Goal: Information Seeking & Learning: Learn about a topic

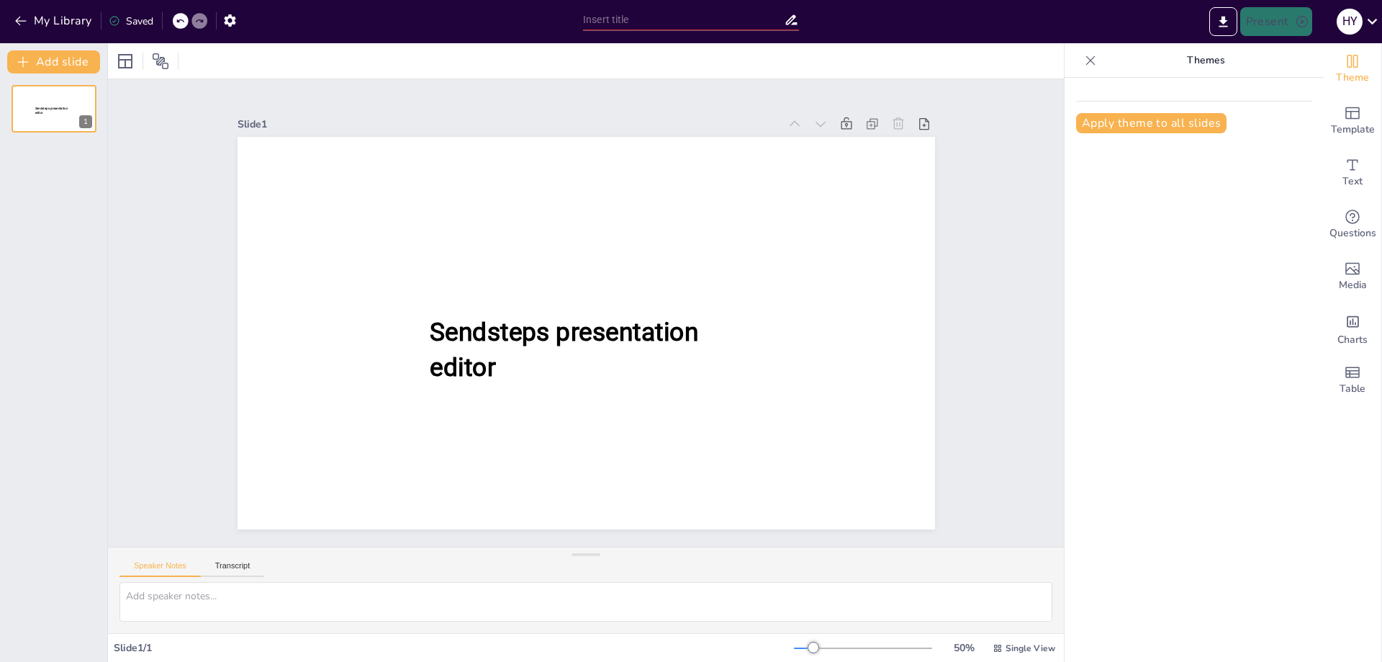
type input "The Microscopic World: An Introduction to Microbiology Fundamentals"
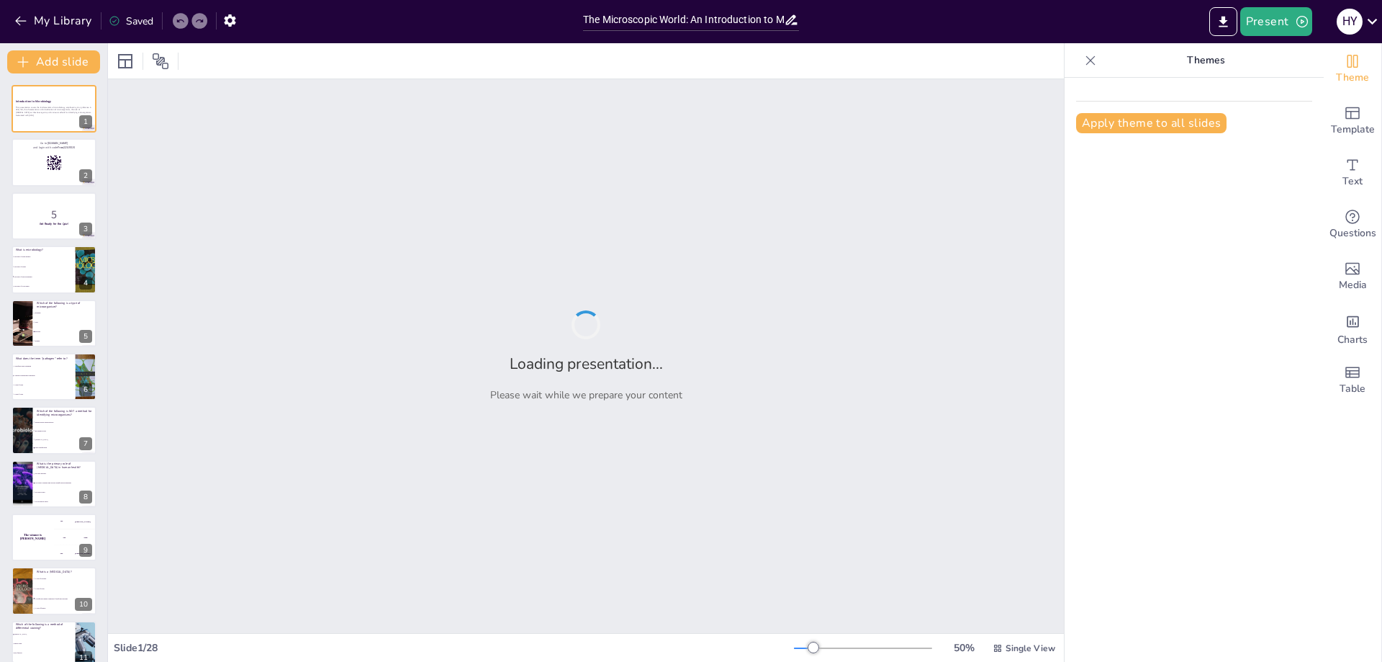
checkbox input "true"
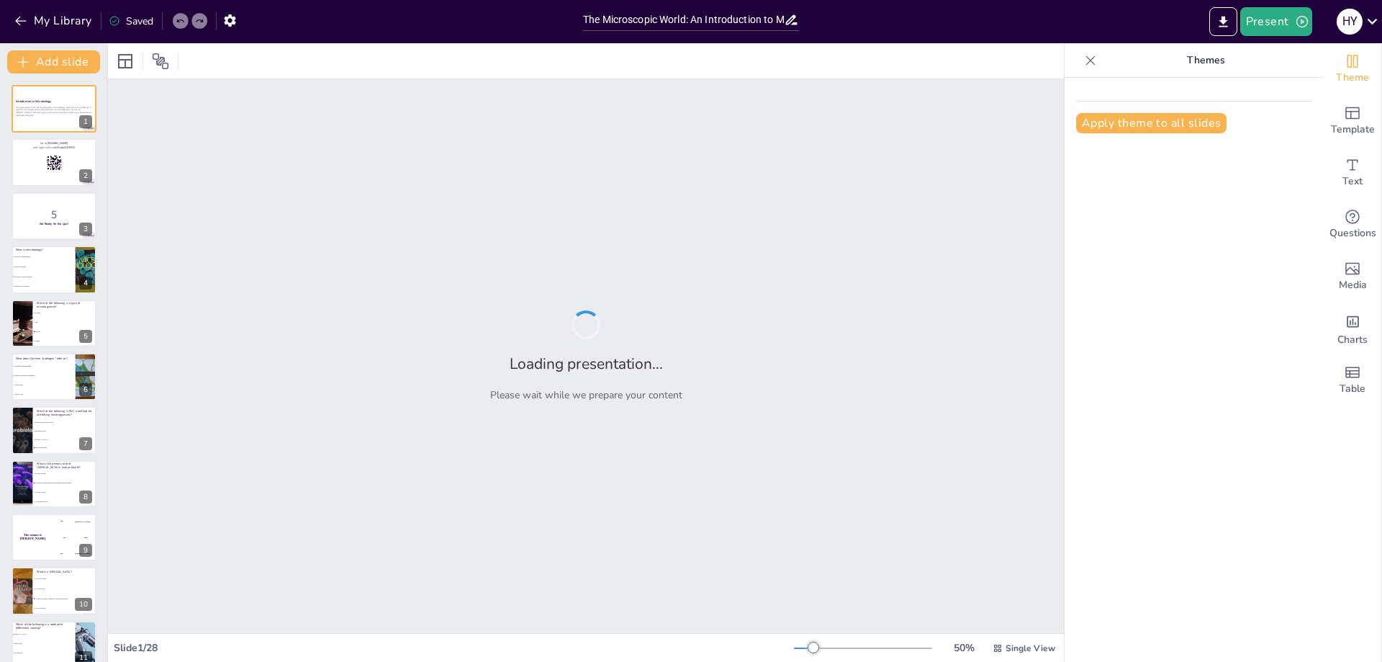
checkbox input "true"
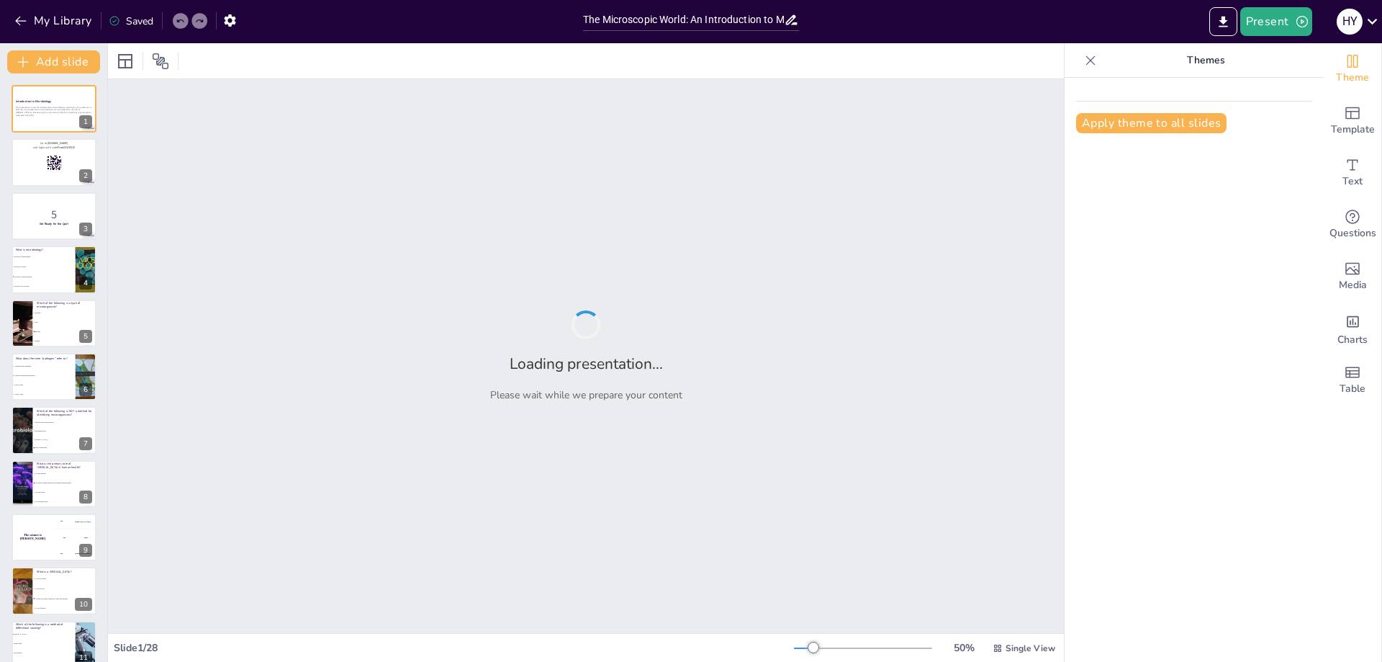
checkbox input "true"
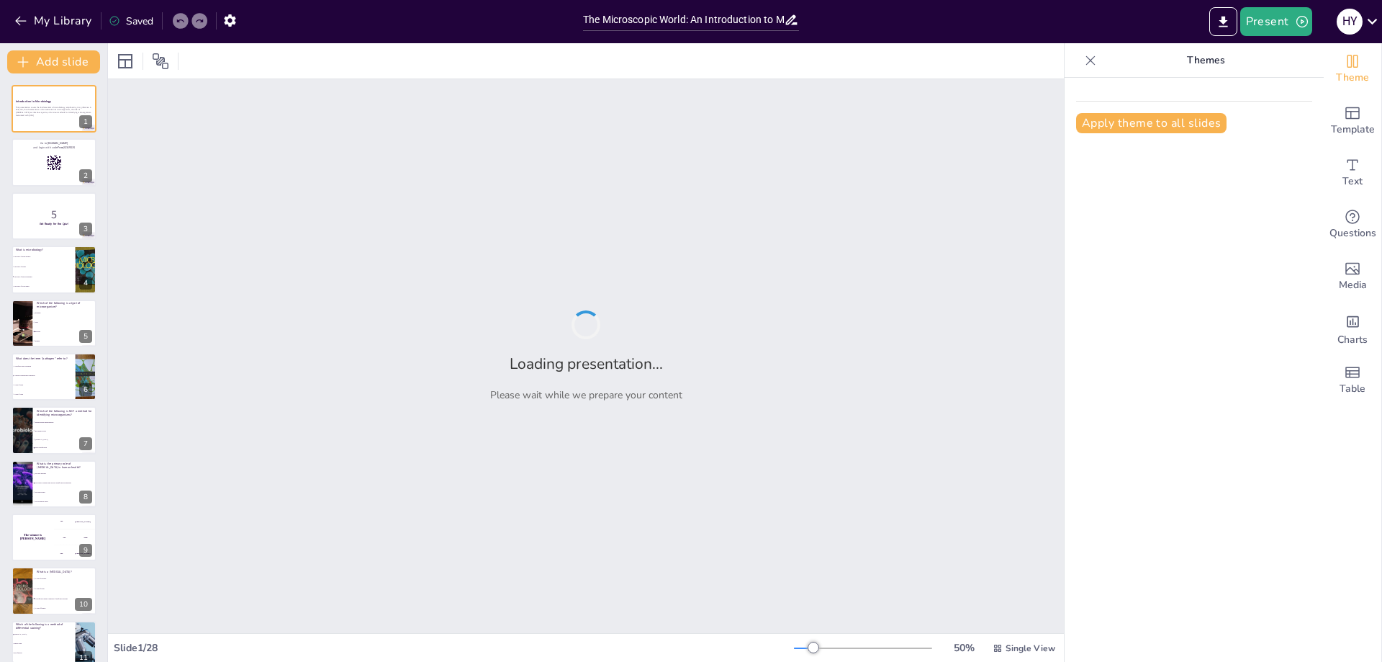
checkbox input "true"
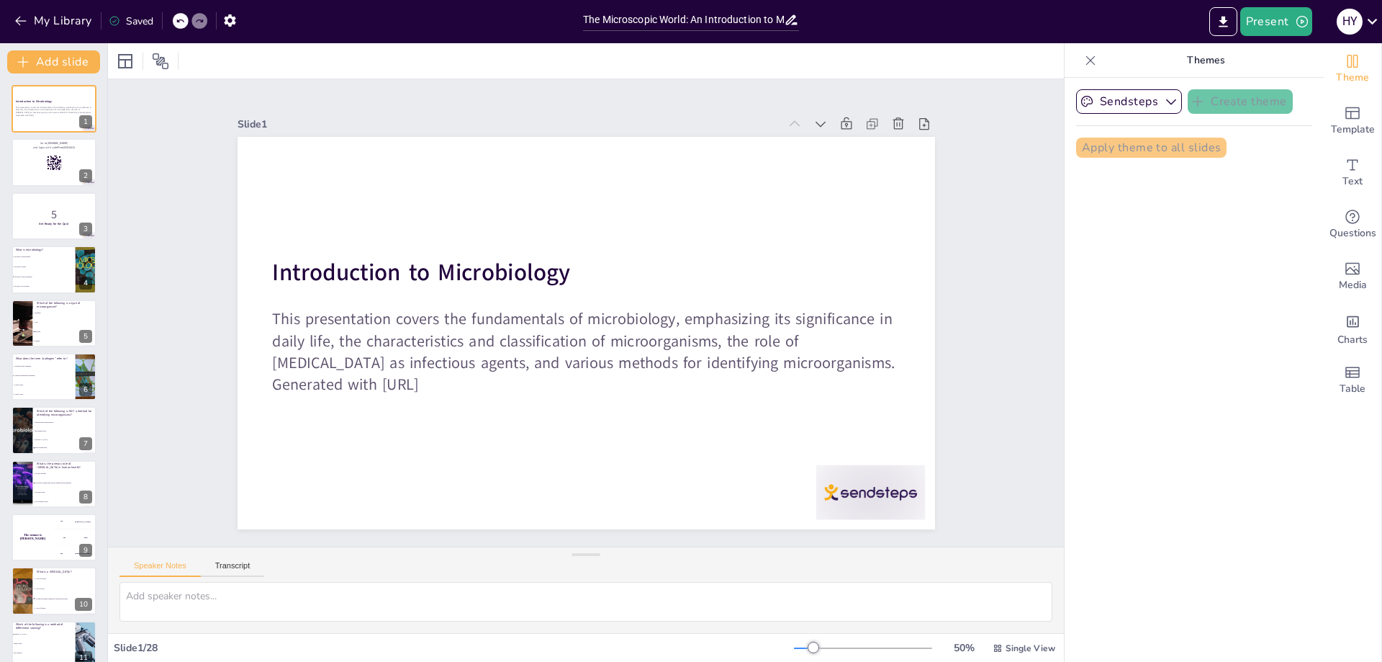
checkbox input "true"
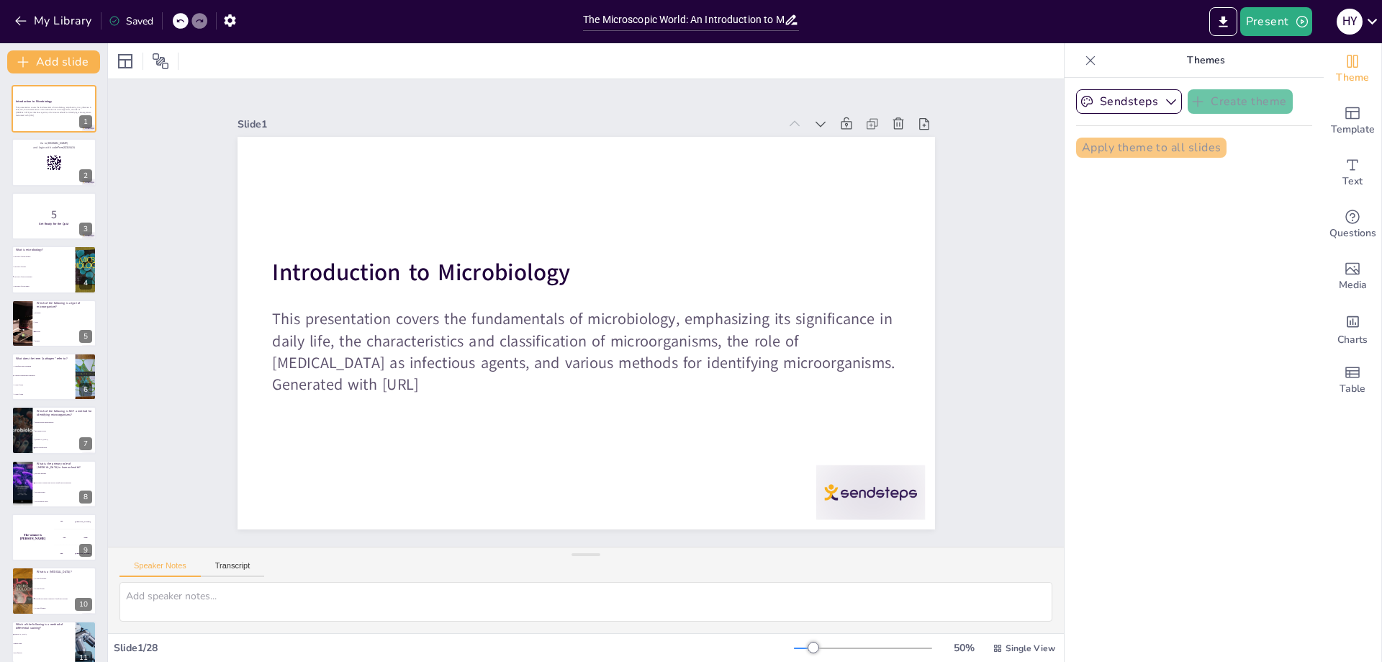
checkbox input "true"
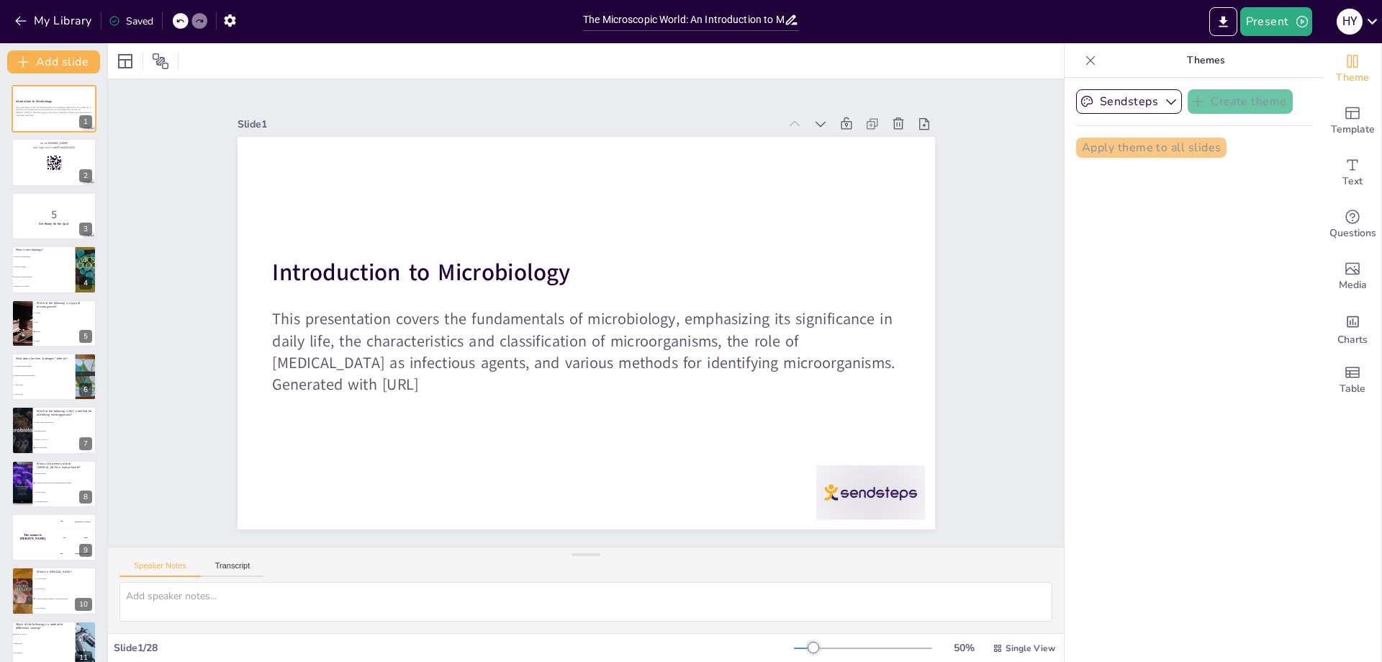
checkbox input "true"
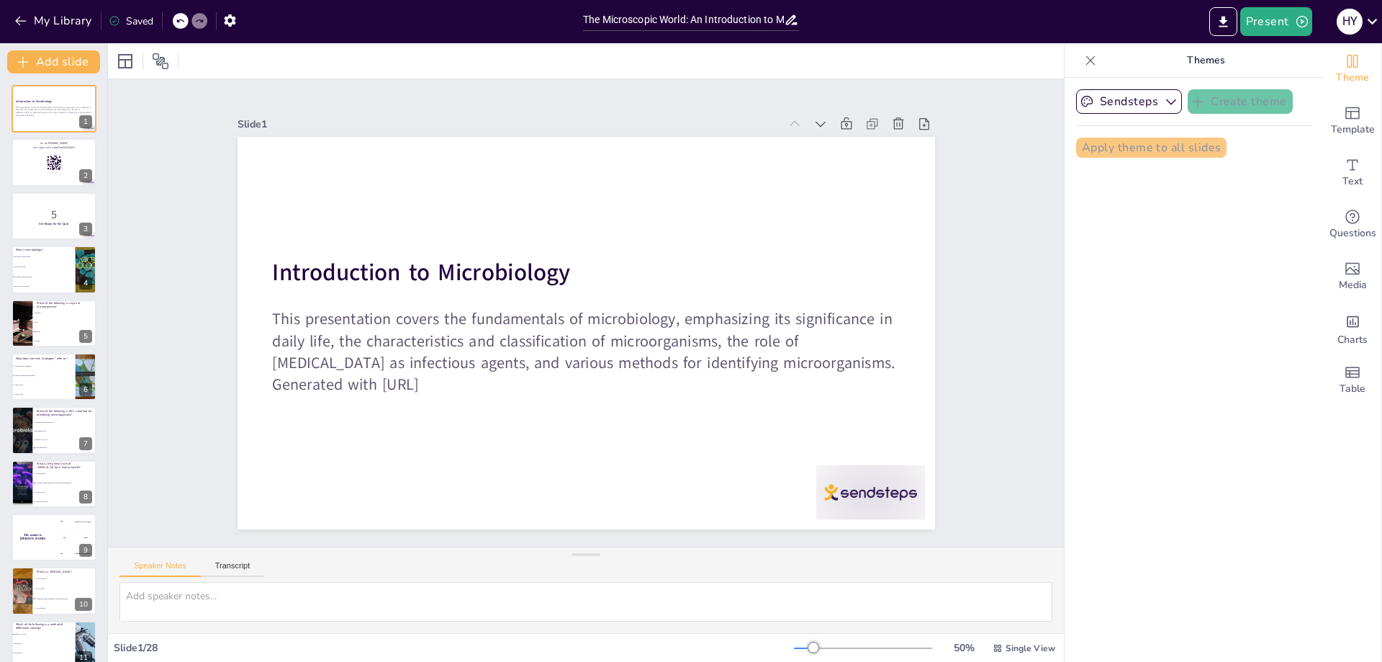
checkbox input "true"
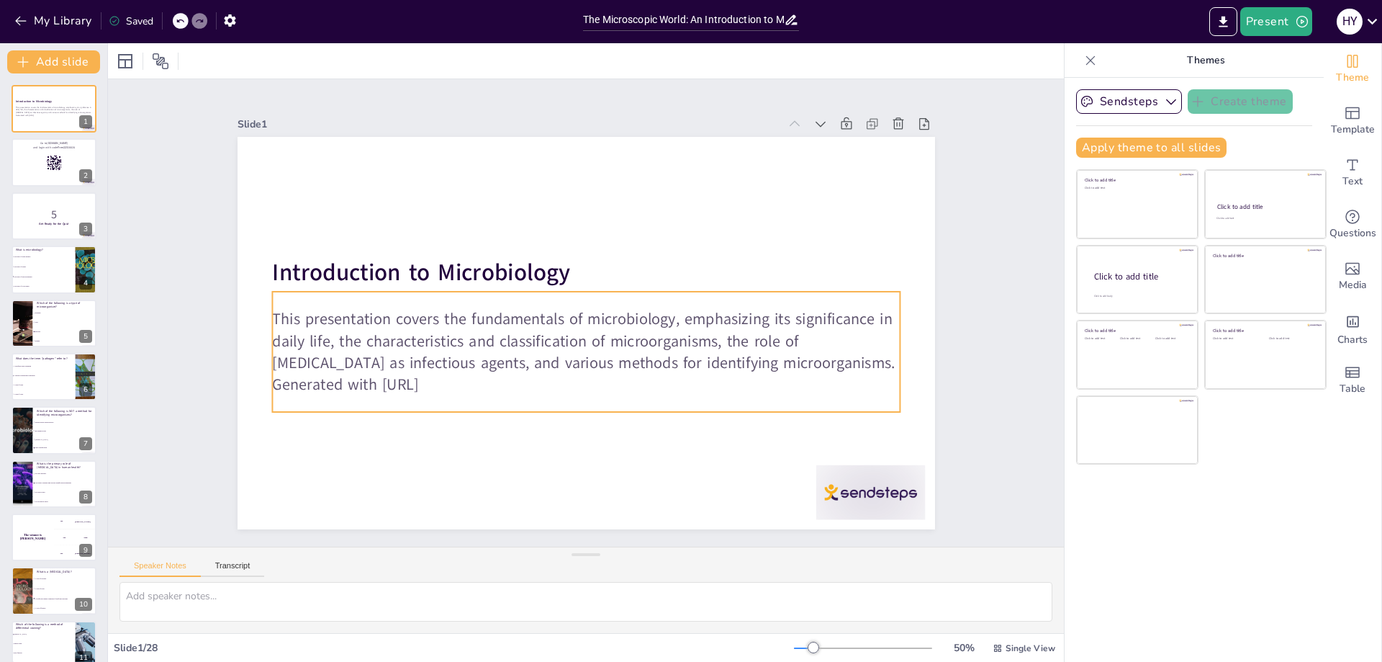
checkbox input "true"
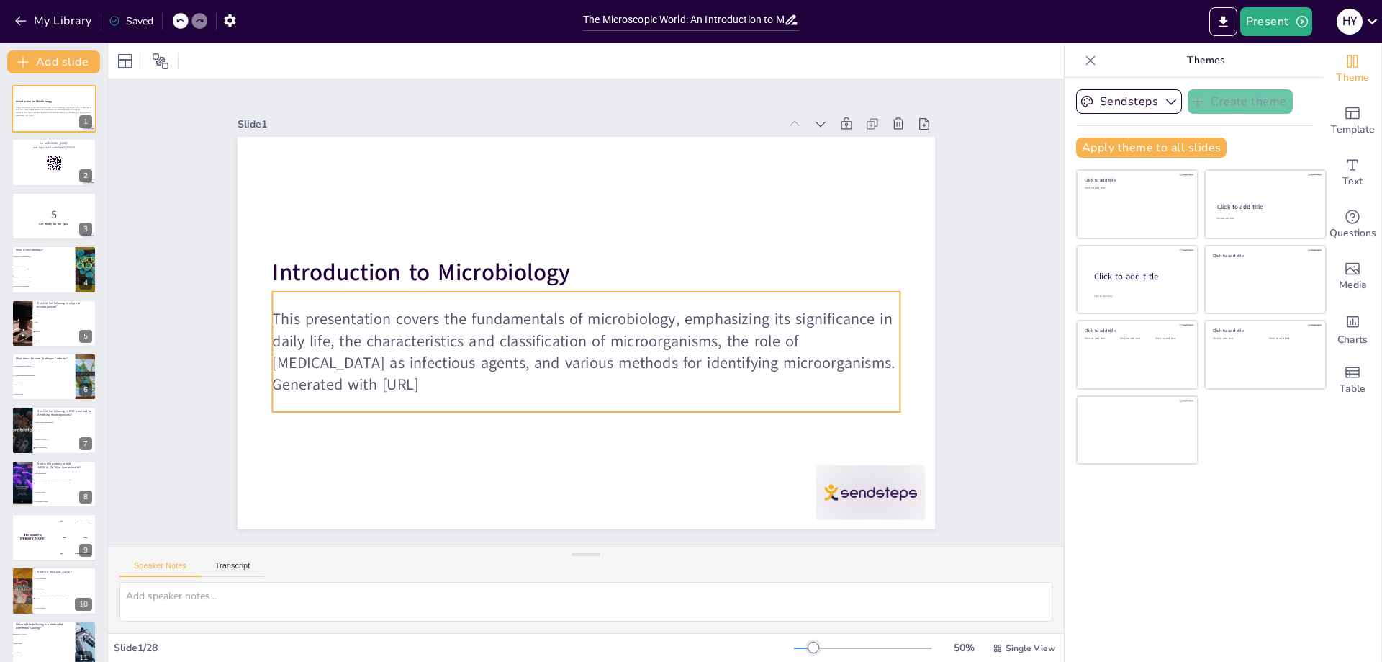
checkbox input "true"
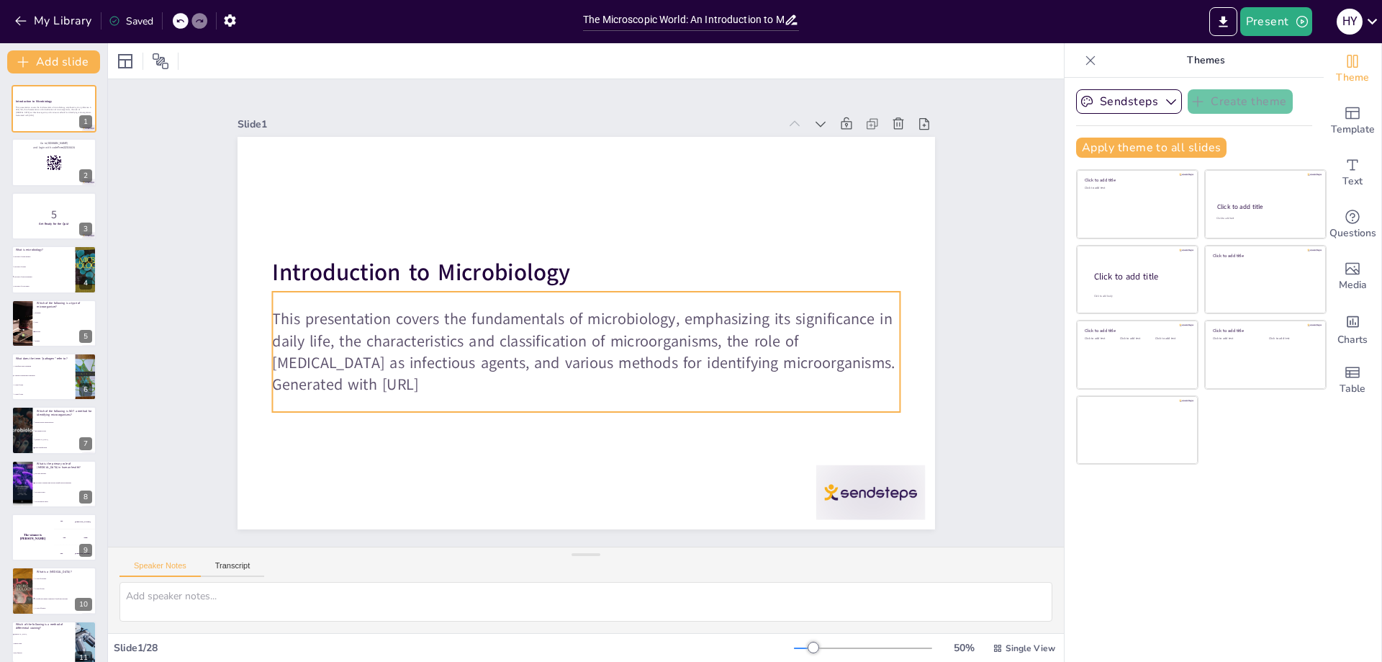
checkbox input "true"
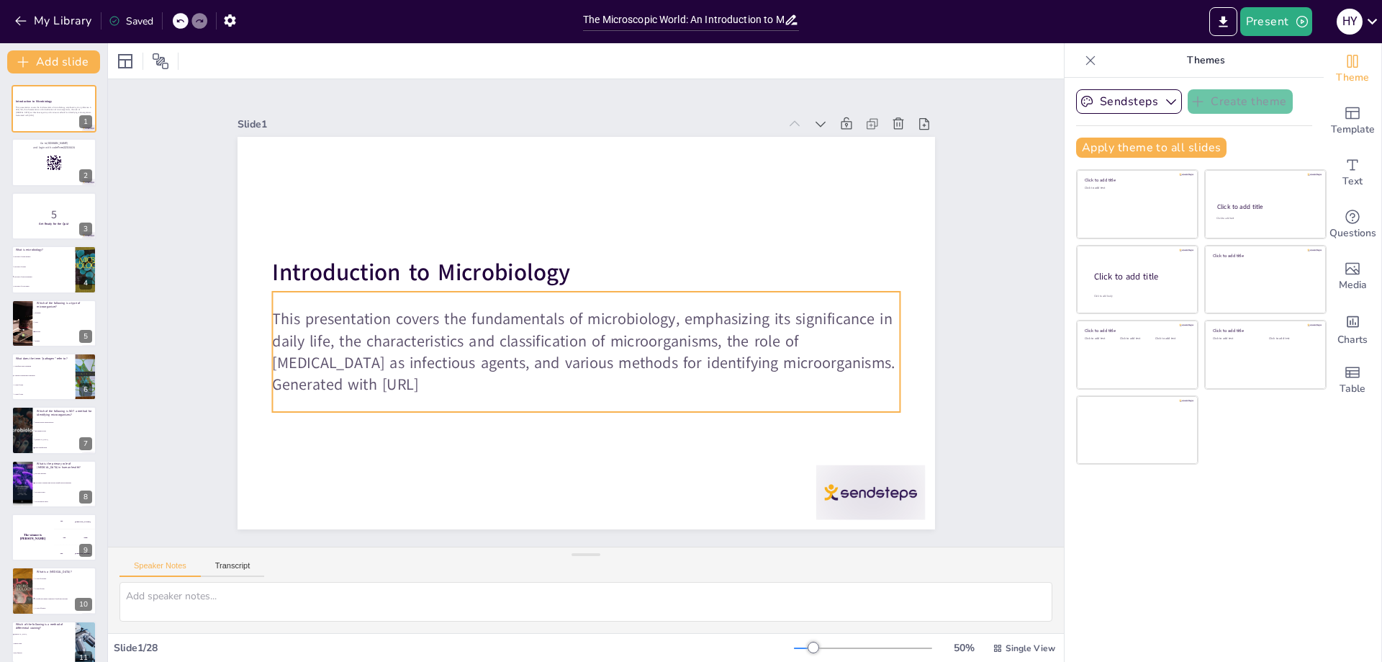
checkbox input "true"
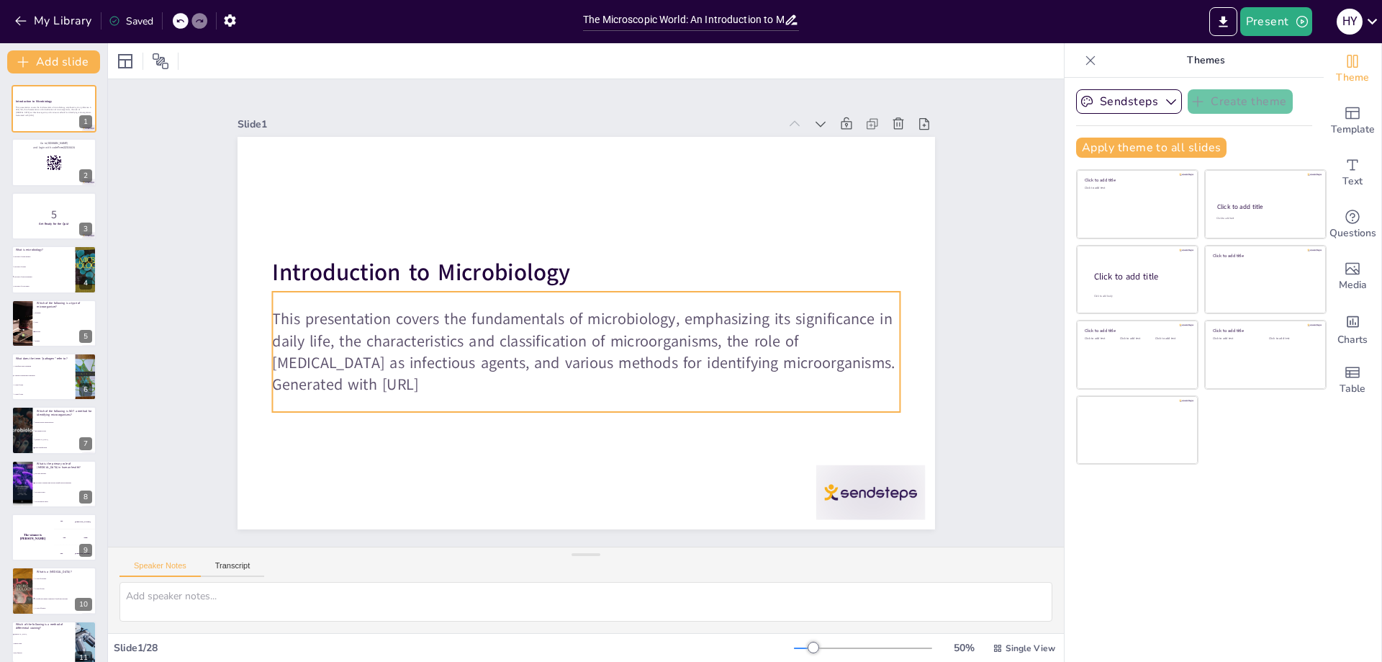
checkbox input "true"
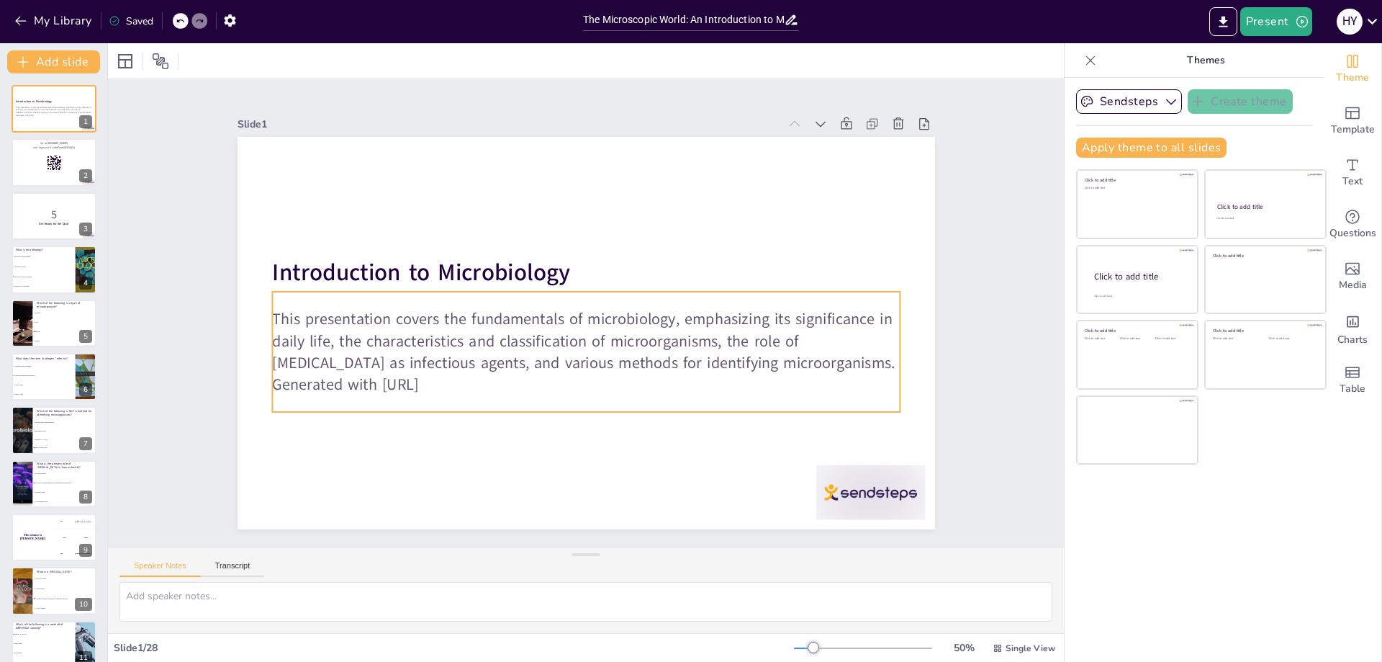
checkbox input "true"
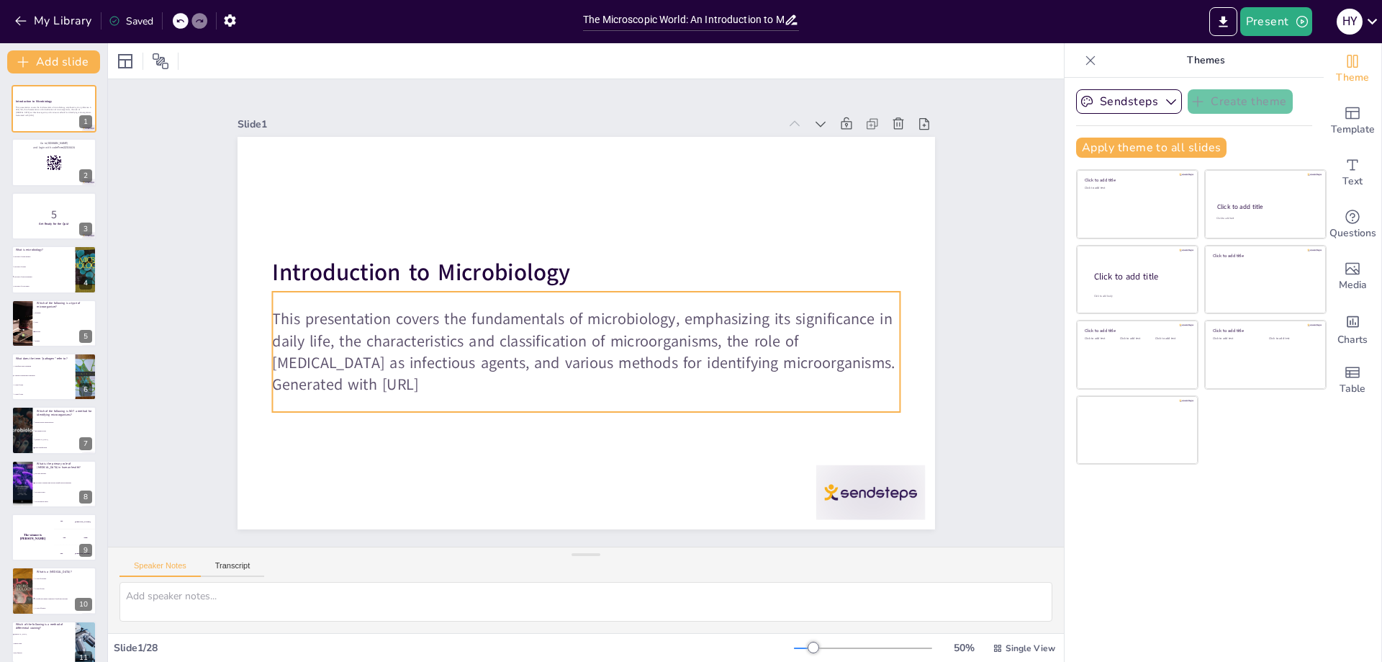
checkbox input "true"
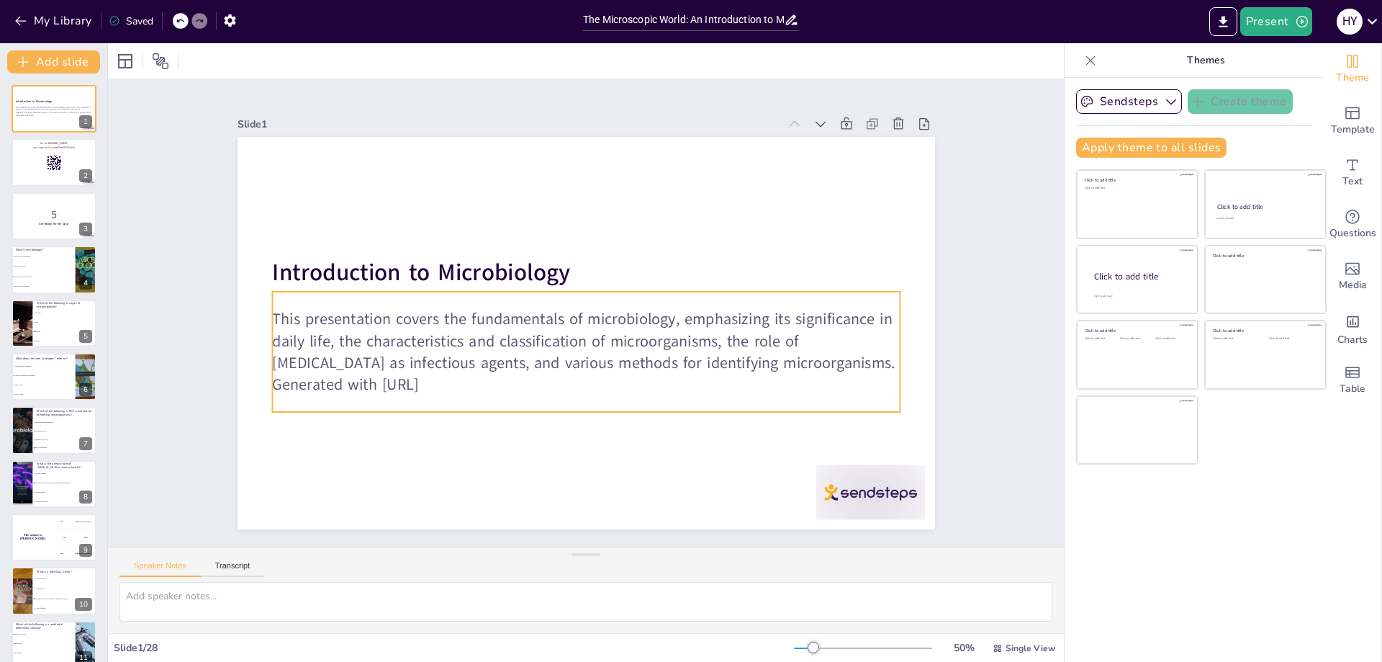
checkbox input "true"
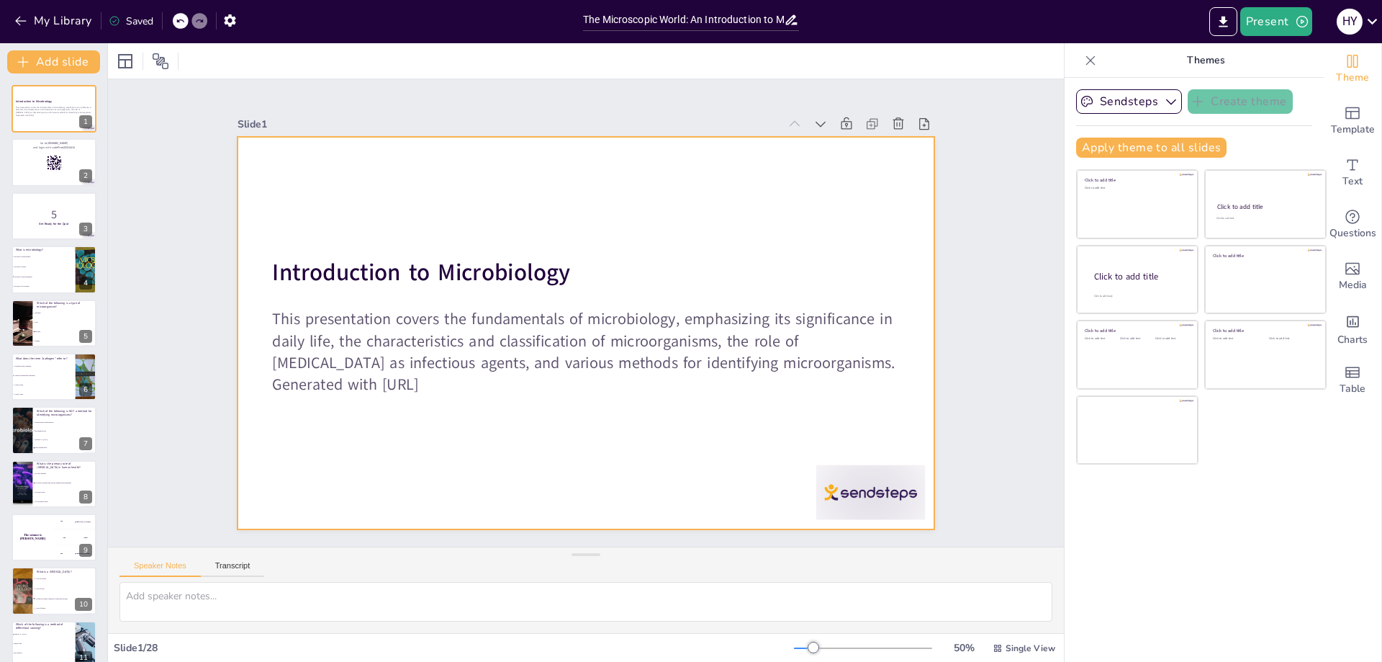
checkbox input "true"
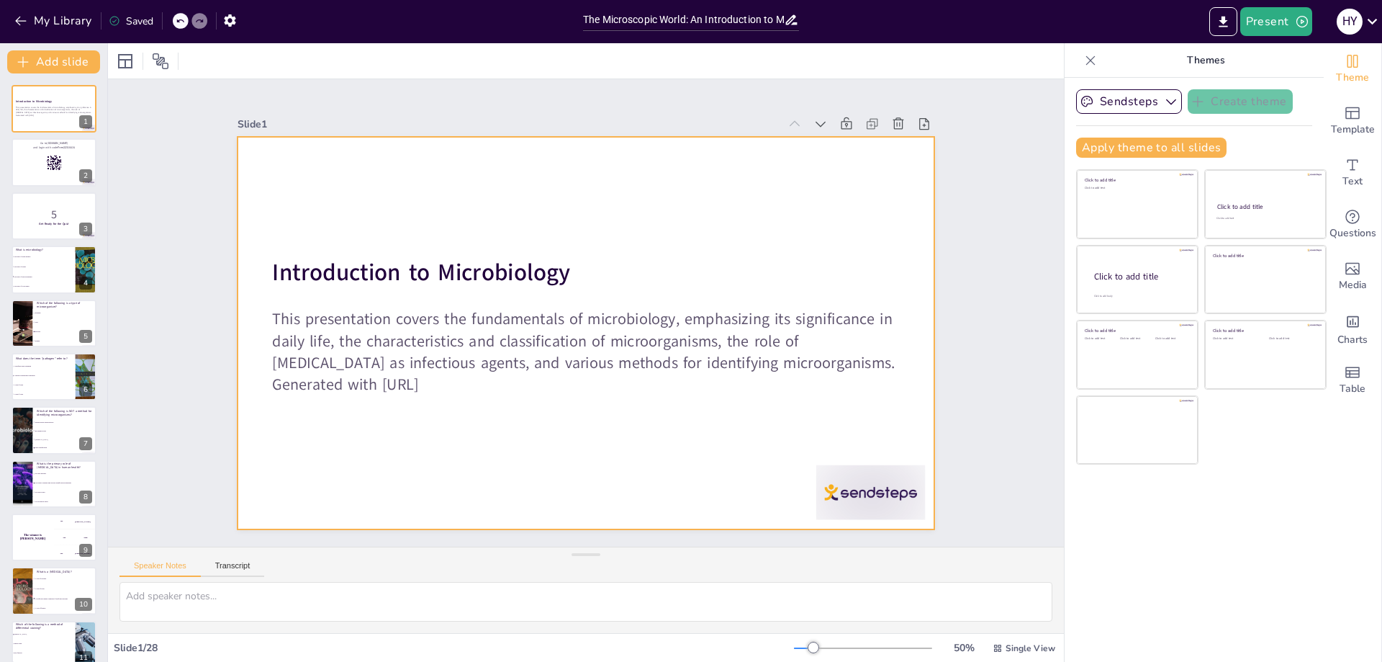
checkbox input "true"
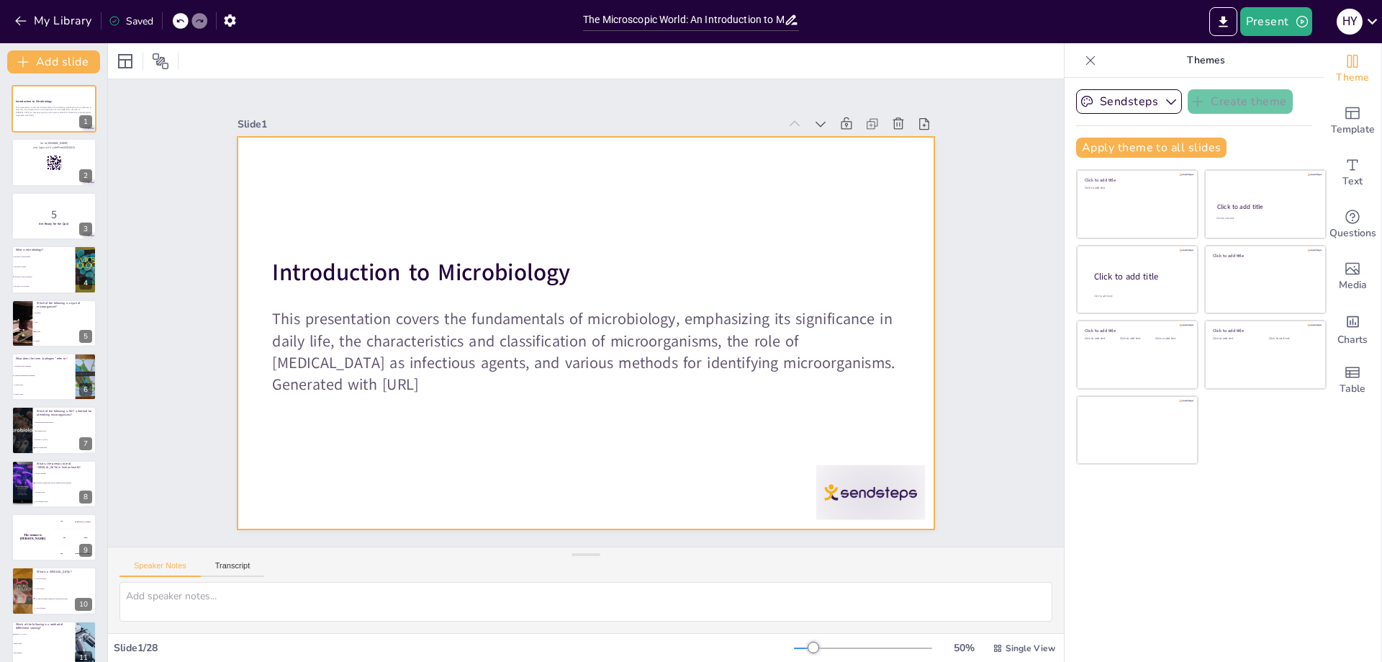
checkbox input "true"
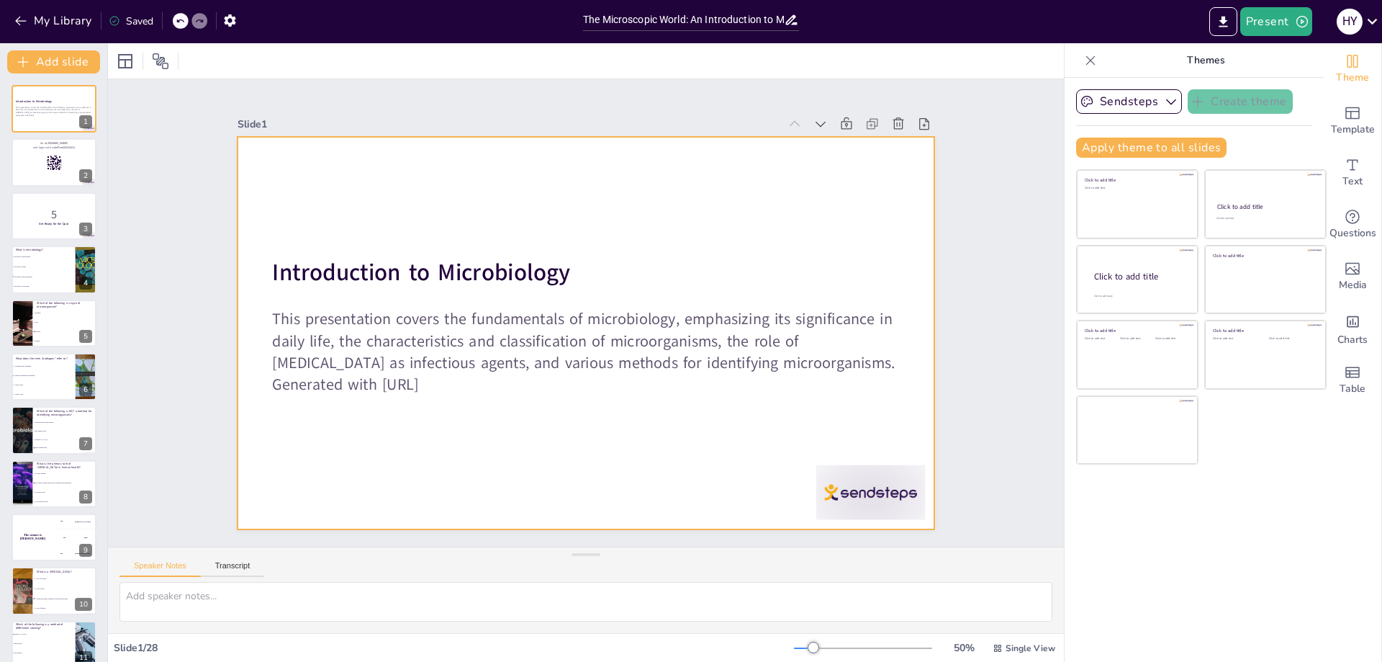
checkbox input "true"
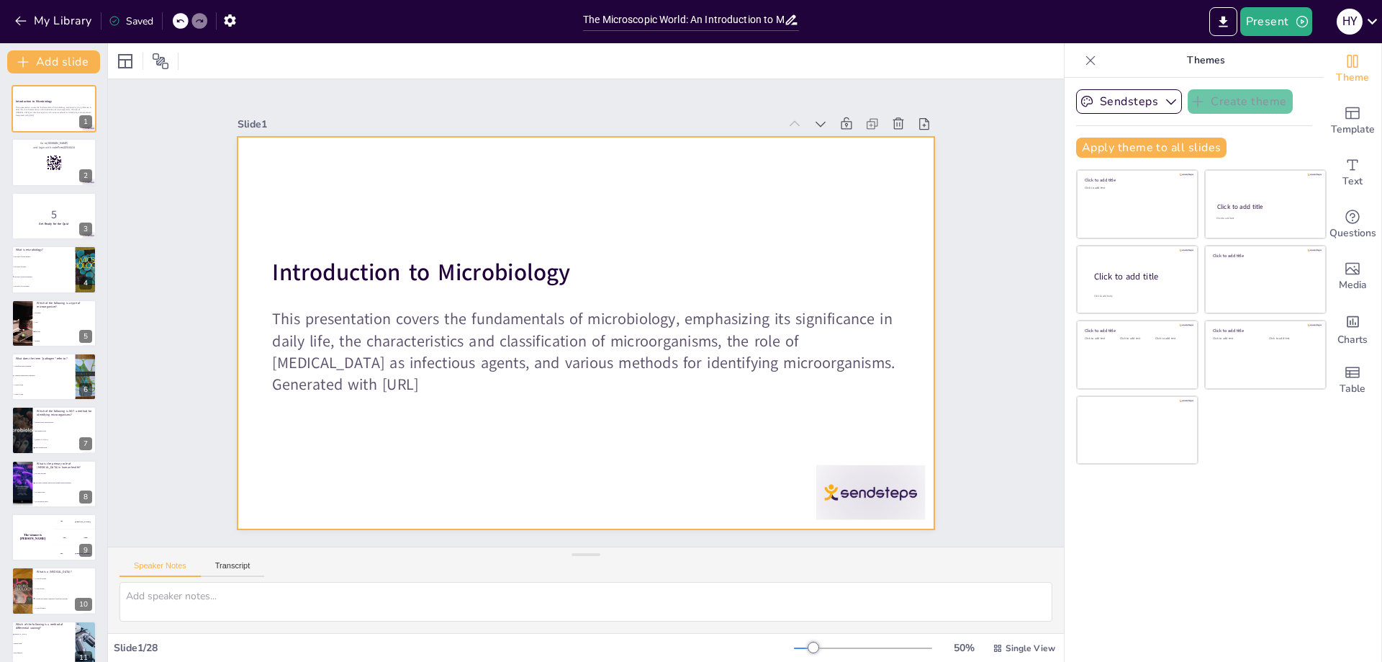
checkbox input "true"
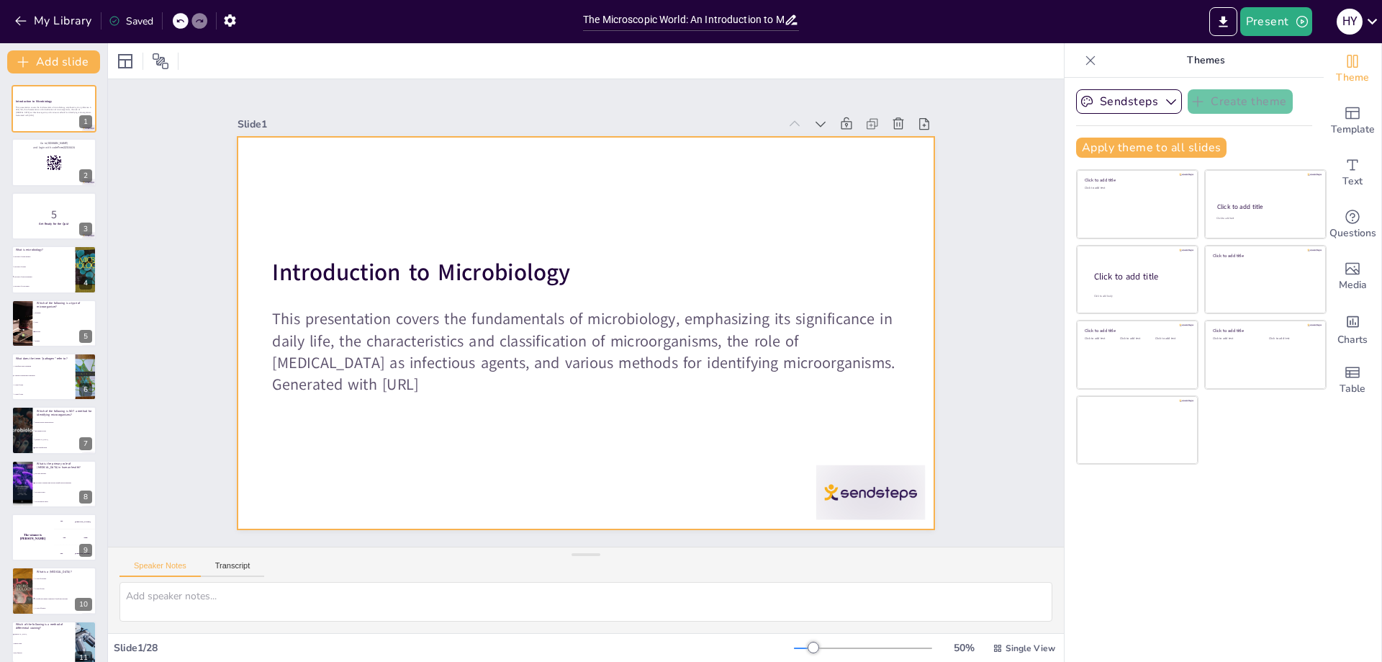
checkbox input "true"
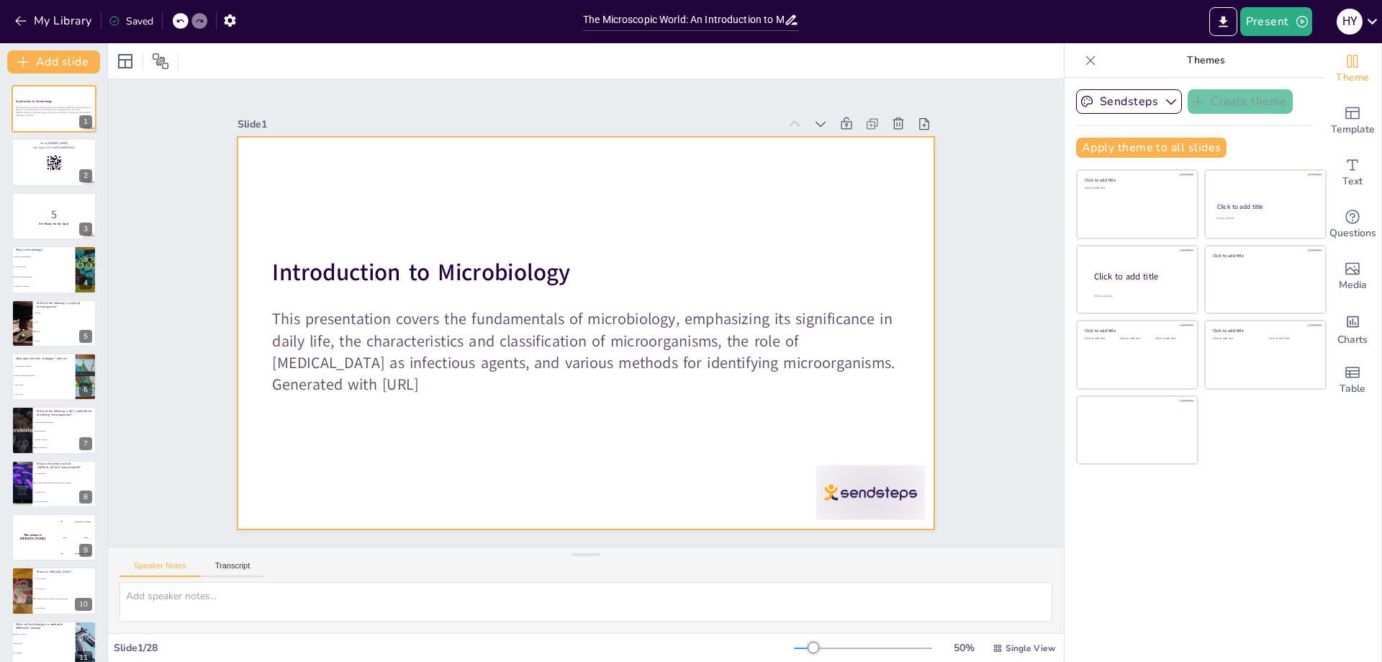
checkbox input "true"
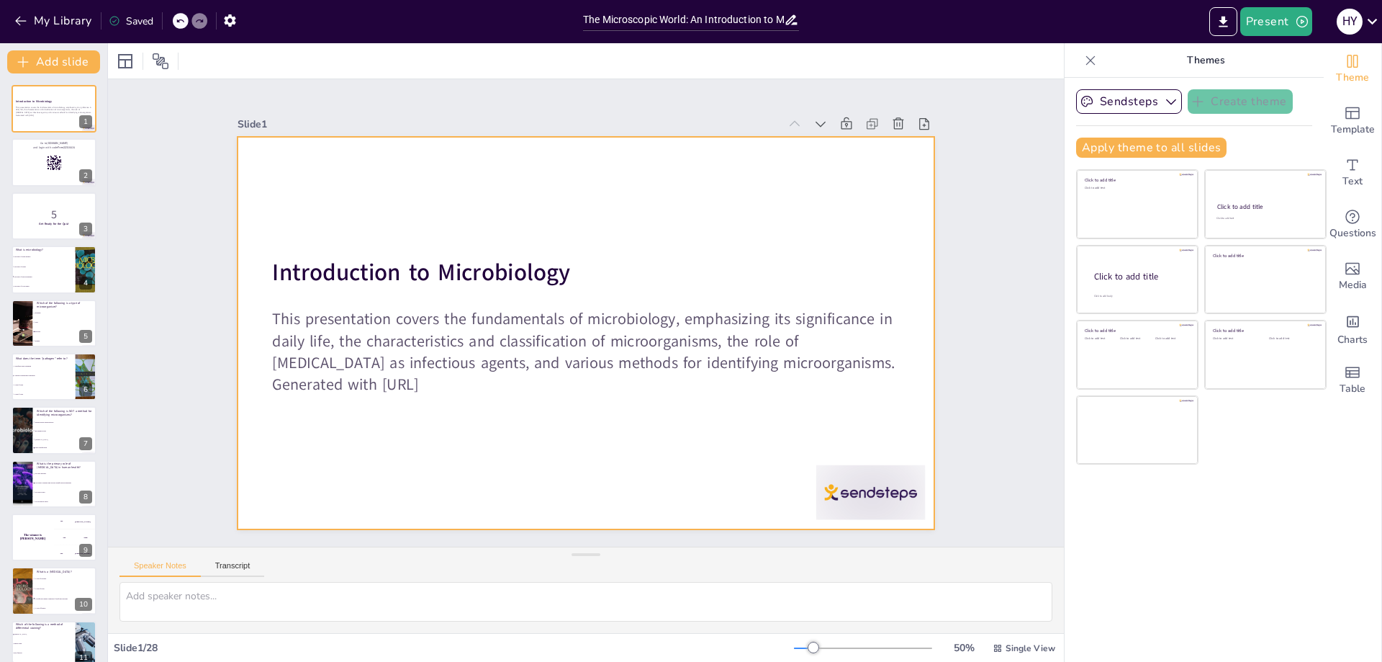
checkbox input "true"
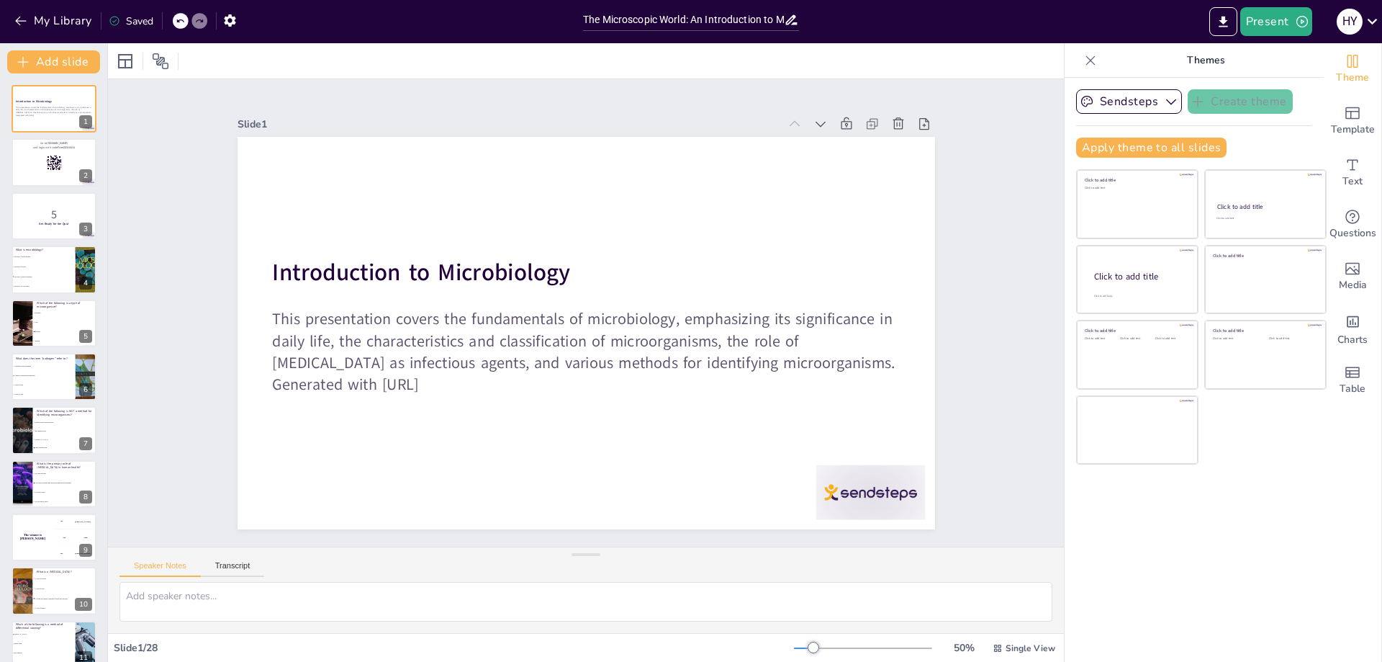
checkbox input "true"
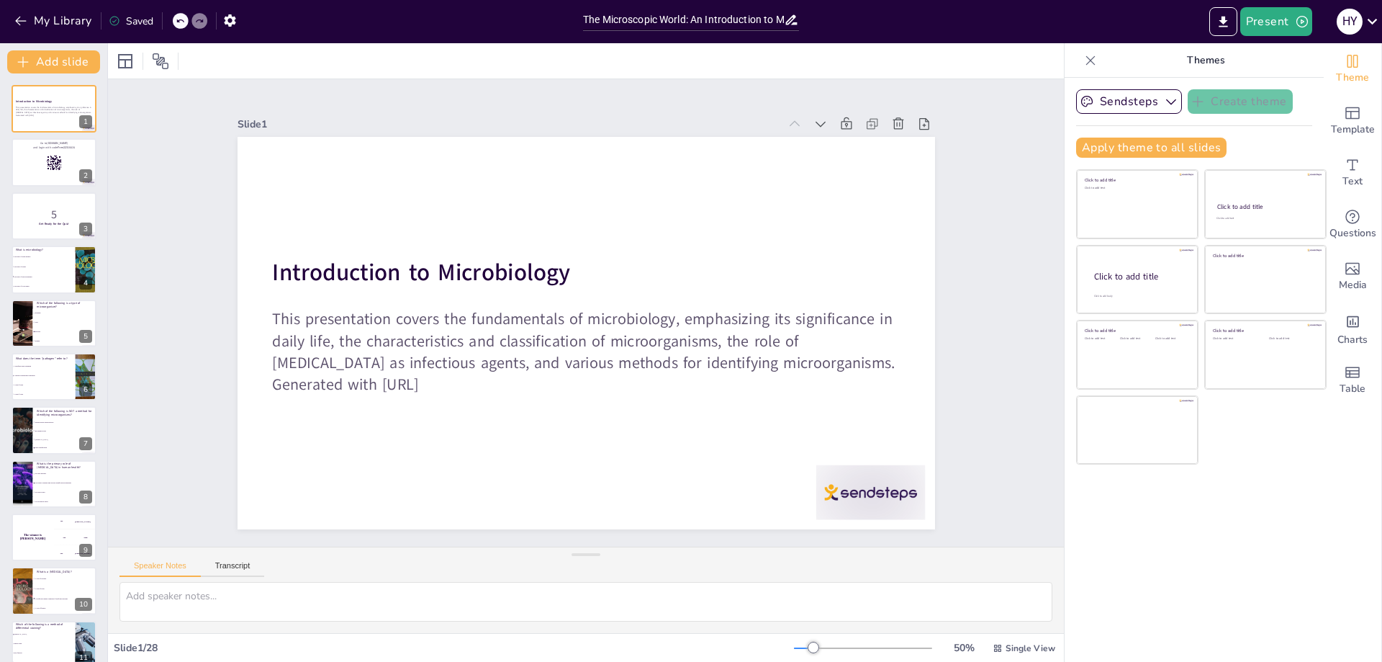
checkbox input "true"
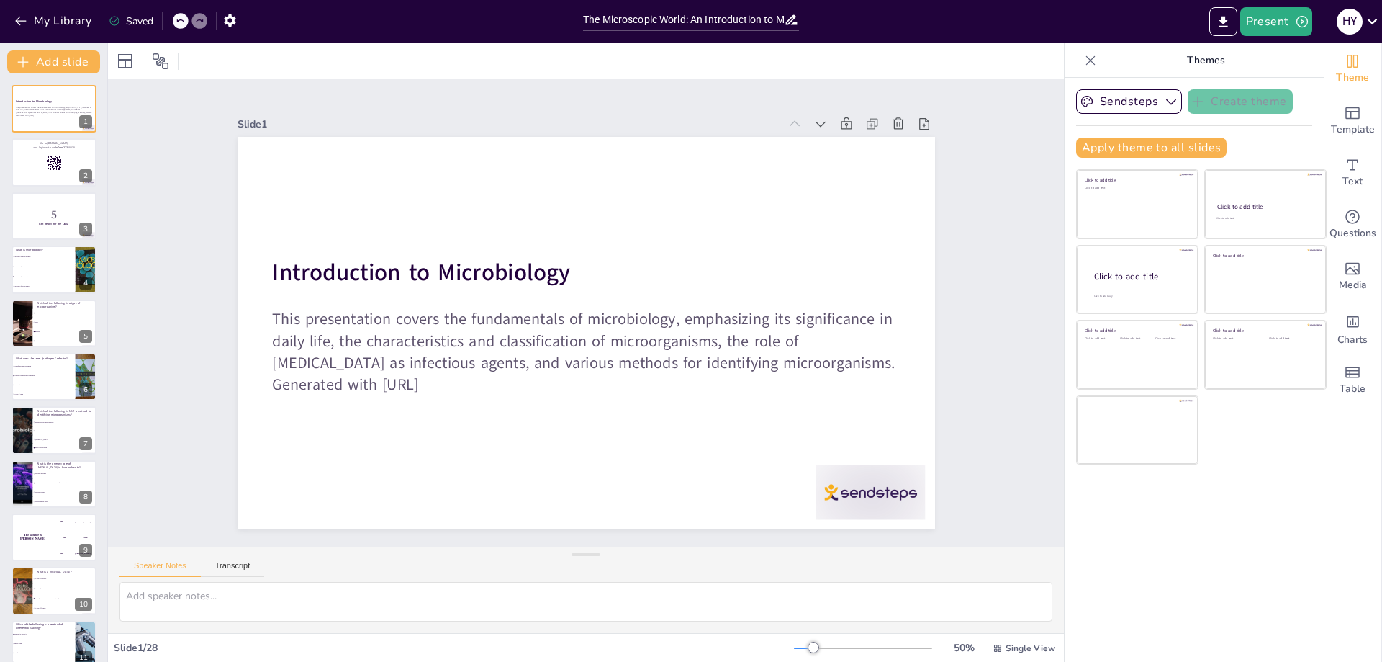
checkbox input "true"
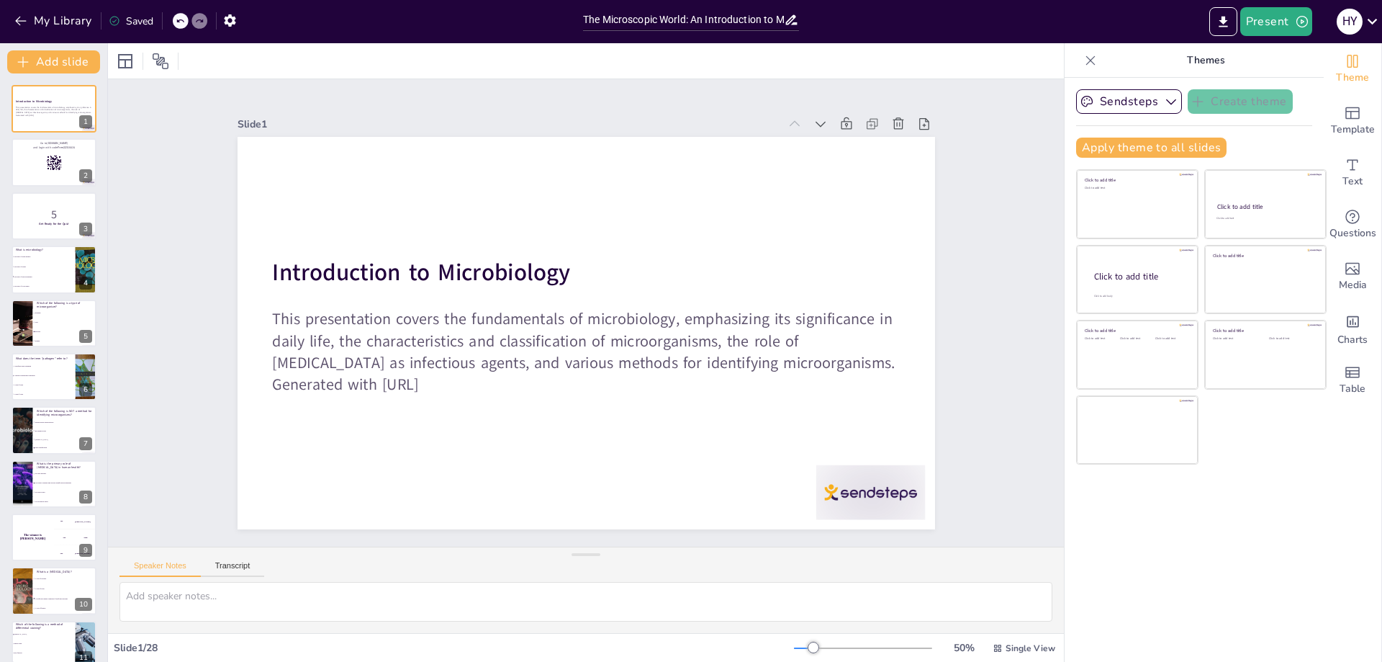
checkbox input "true"
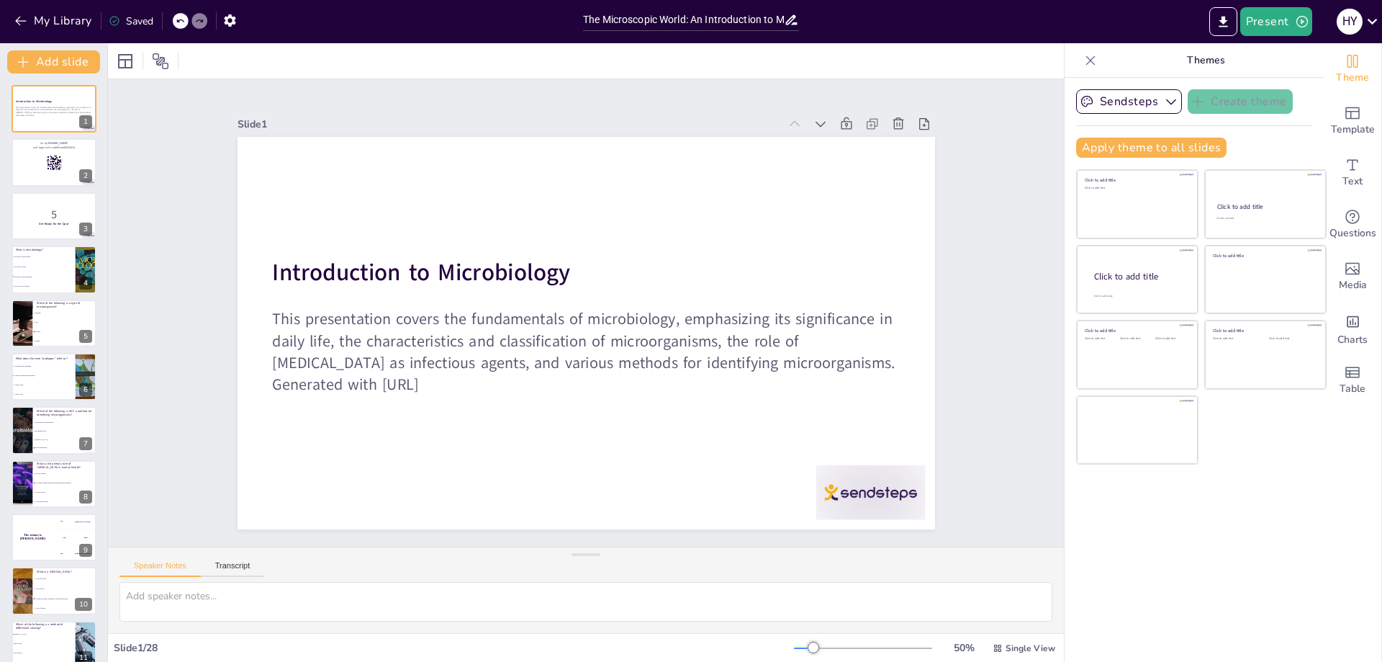
checkbox input "true"
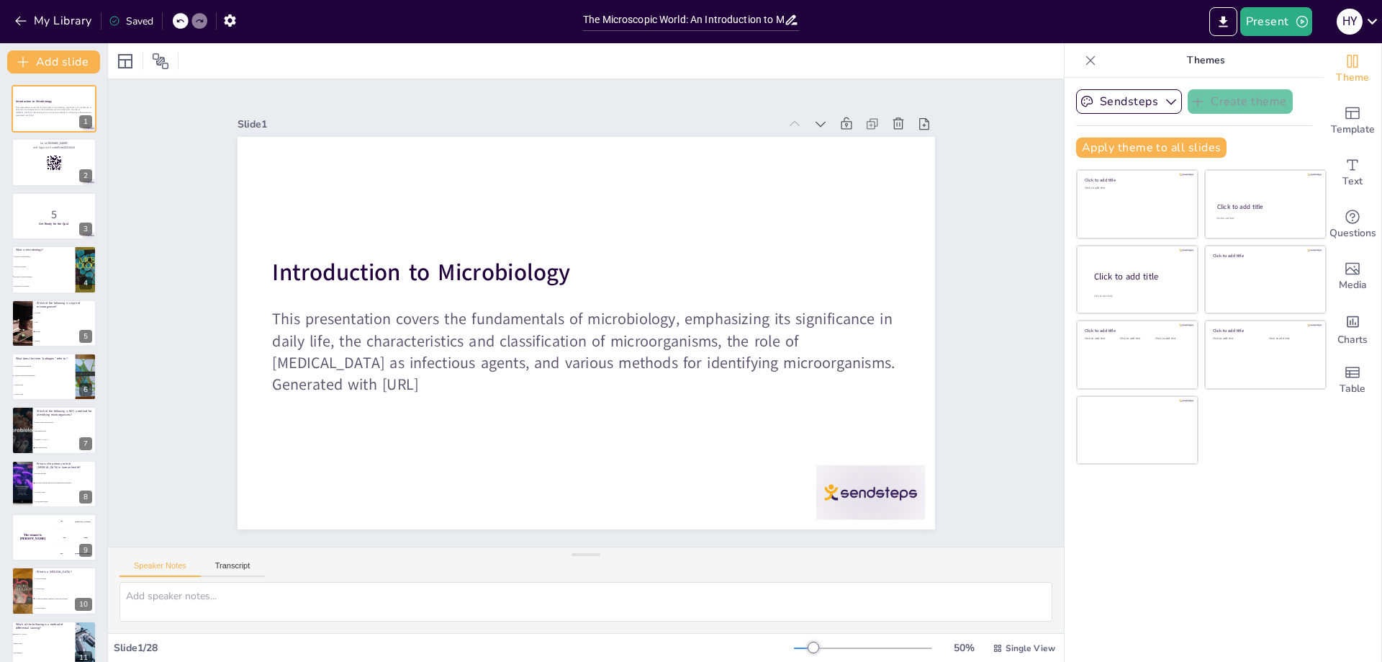
checkbox input "true"
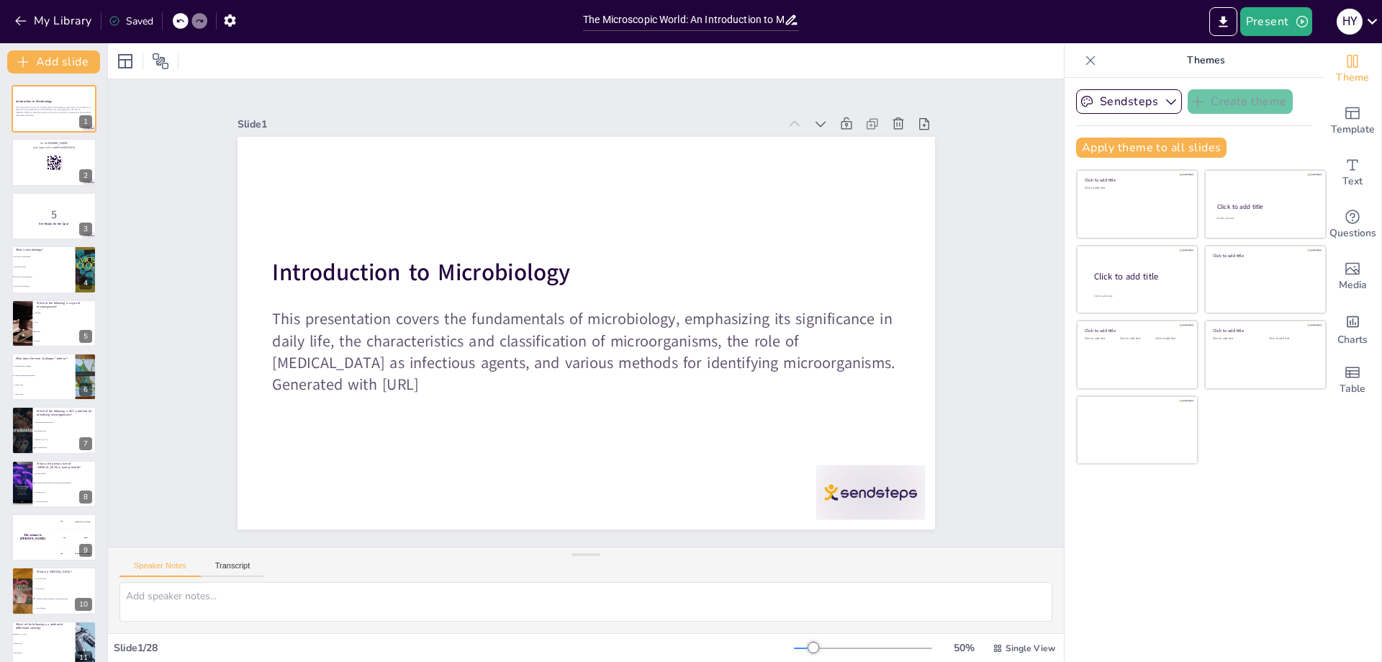
checkbox input "true"
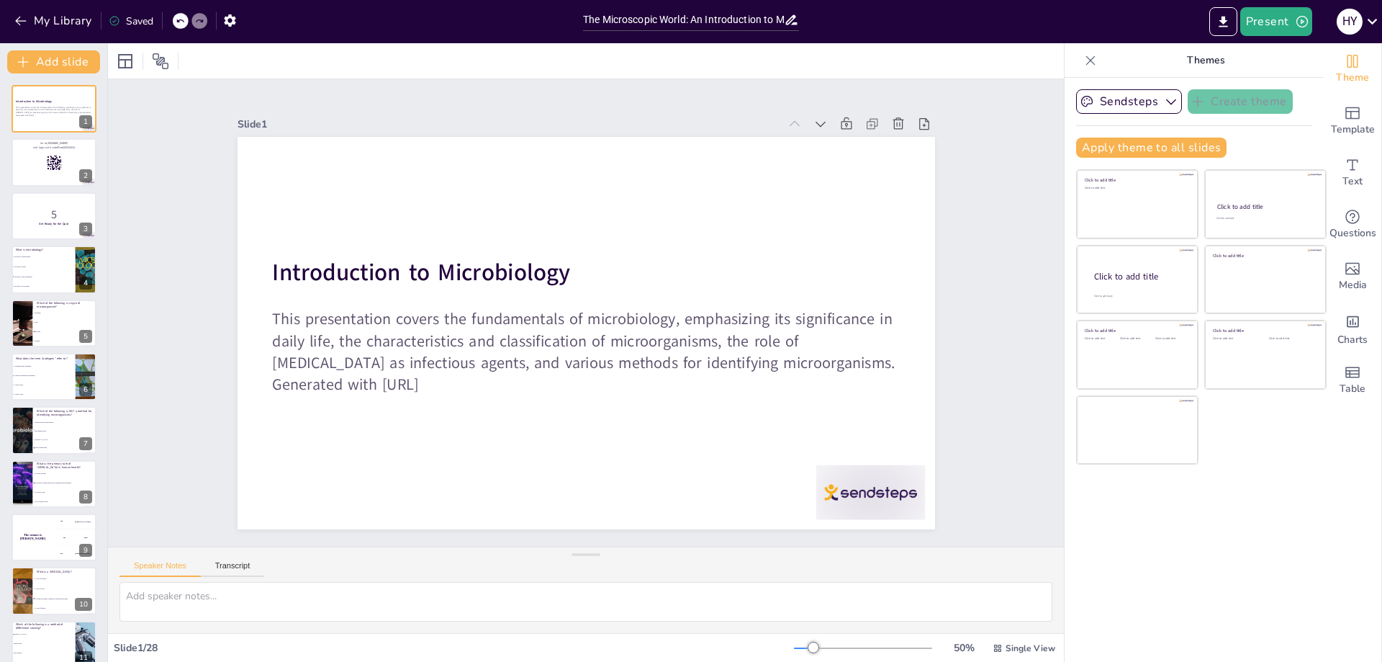
checkbox input "true"
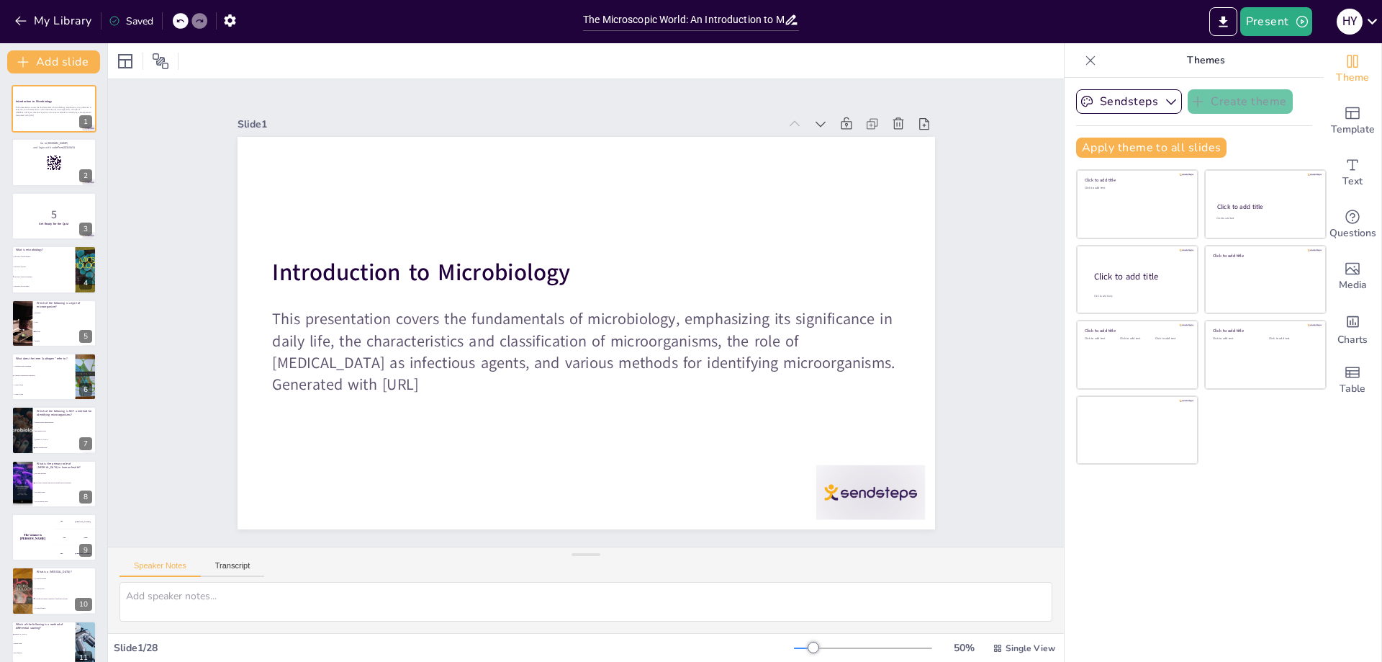
checkbox input "true"
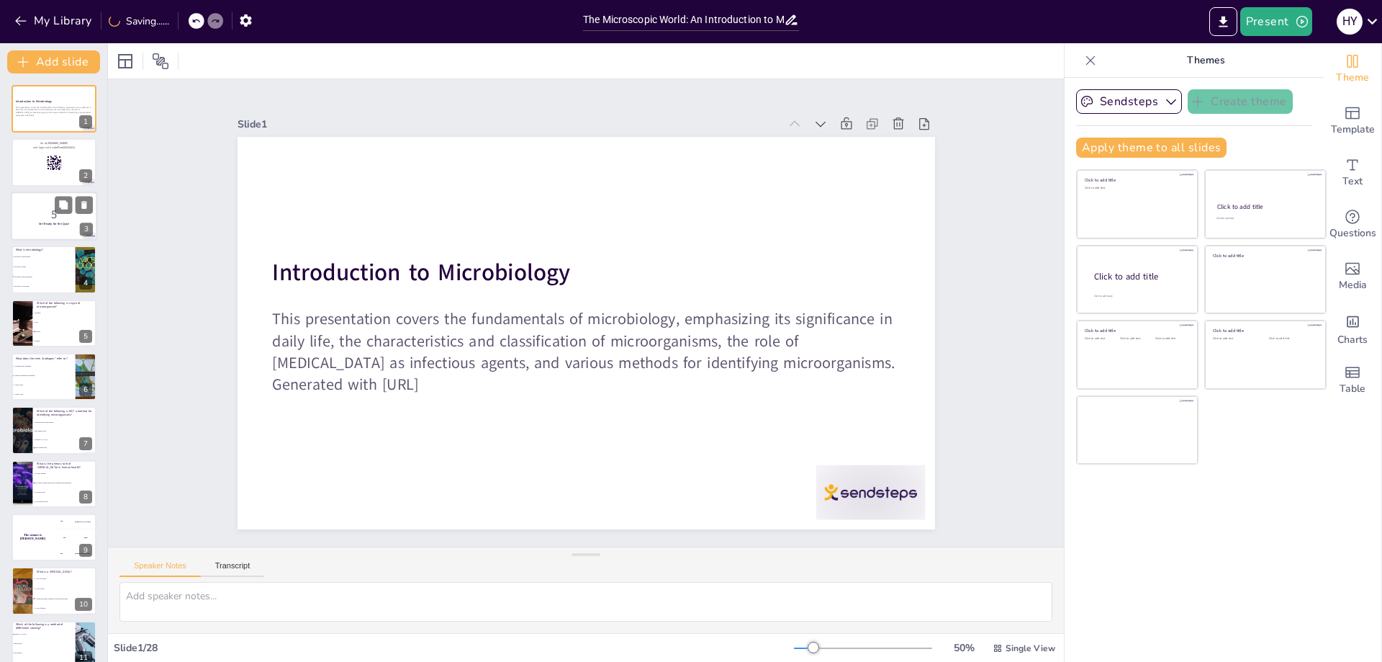
checkbox input "true"
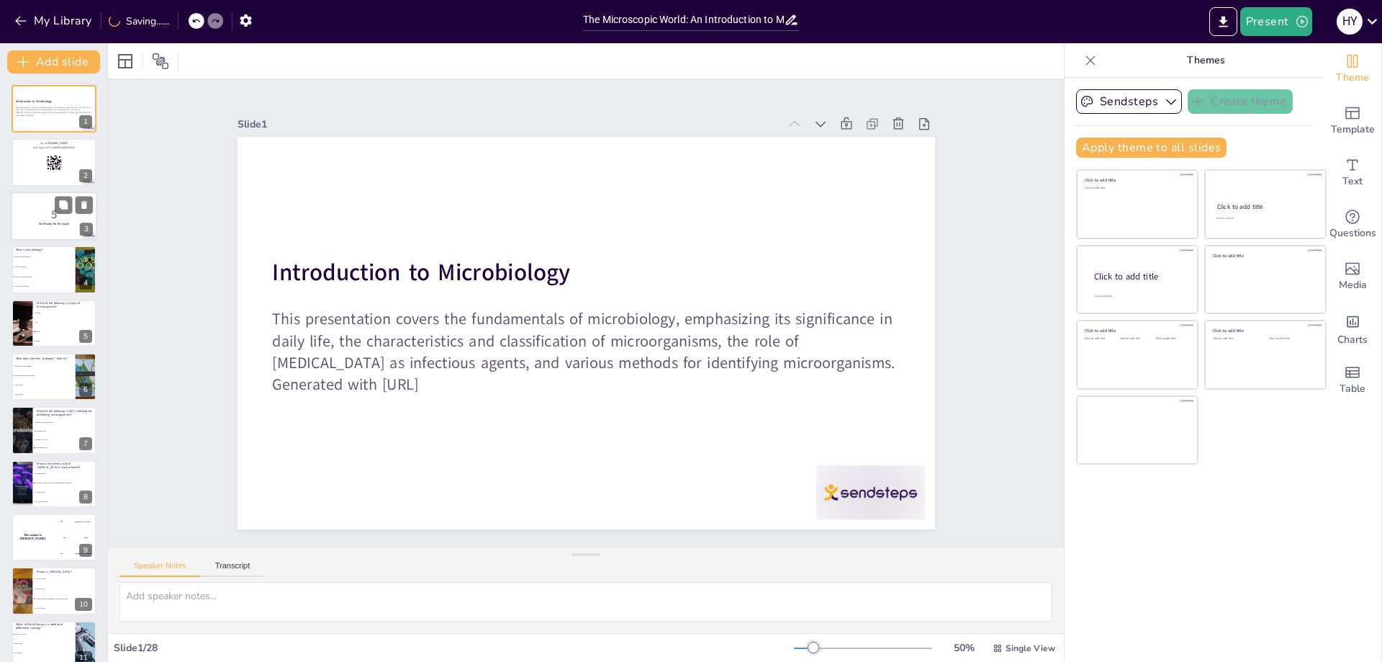
checkbox input "true"
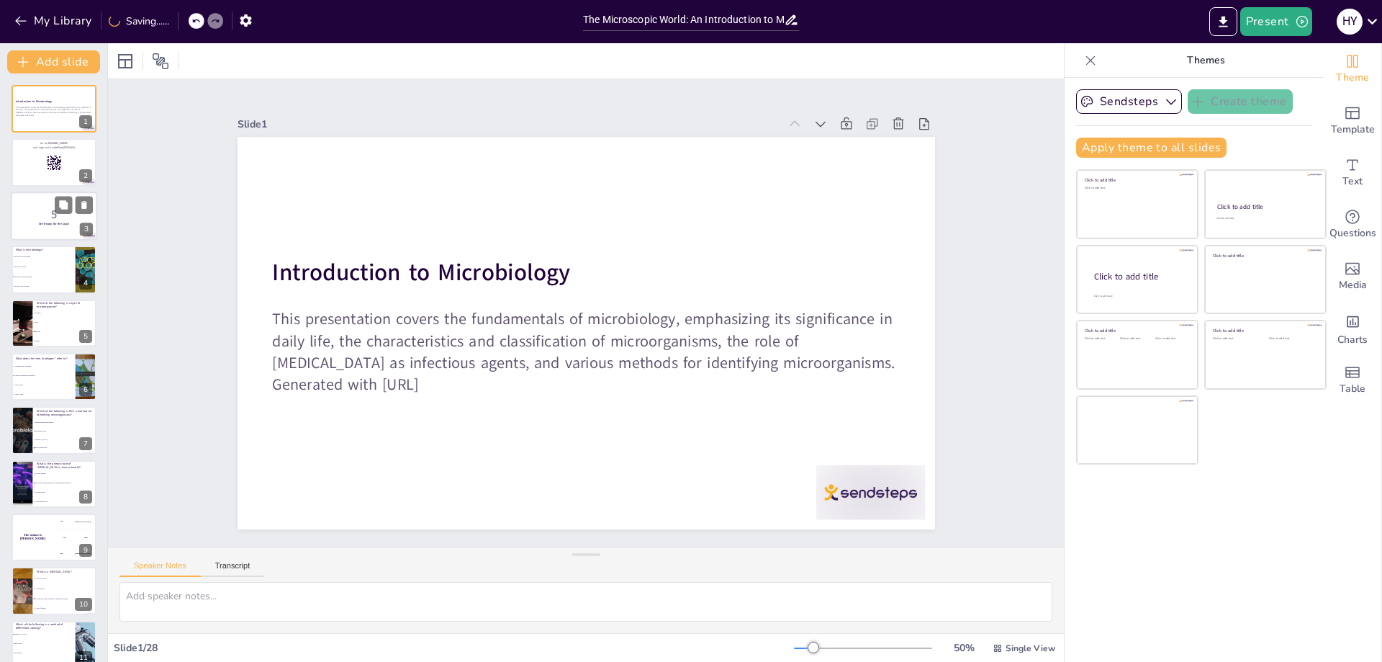
checkbox input "true"
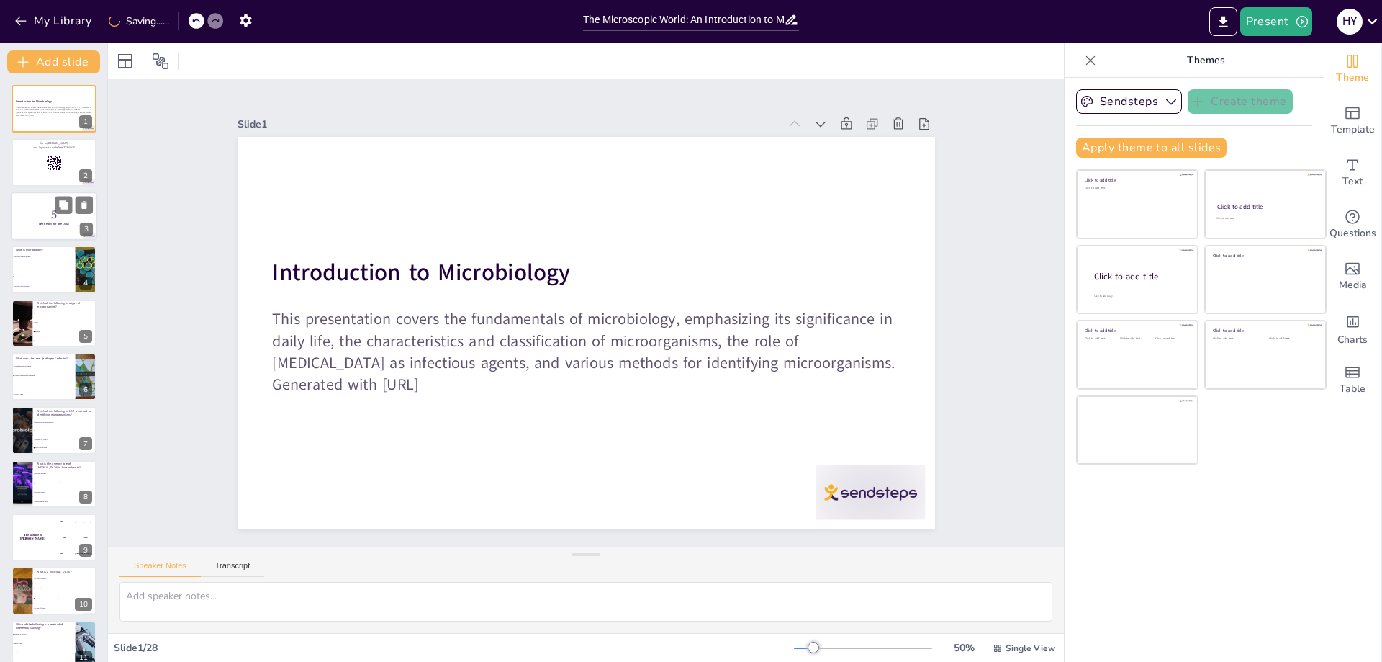
checkbox input "true"
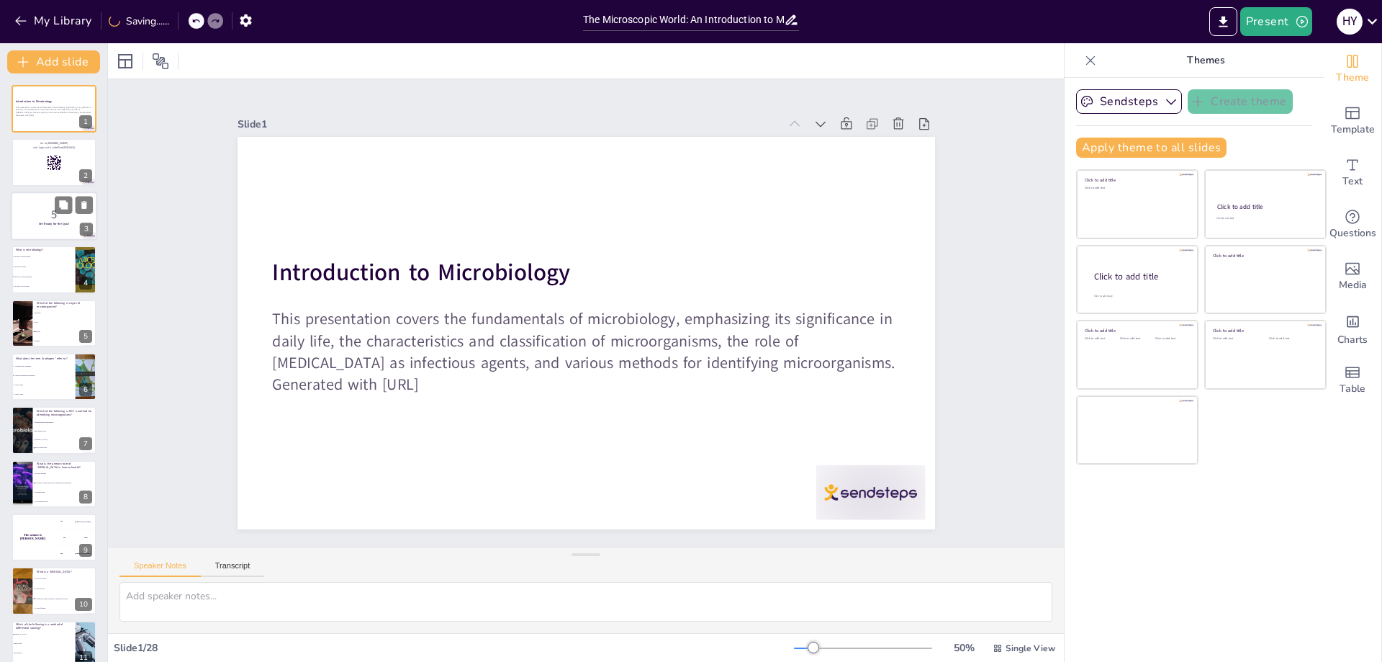
checkbox input "true"
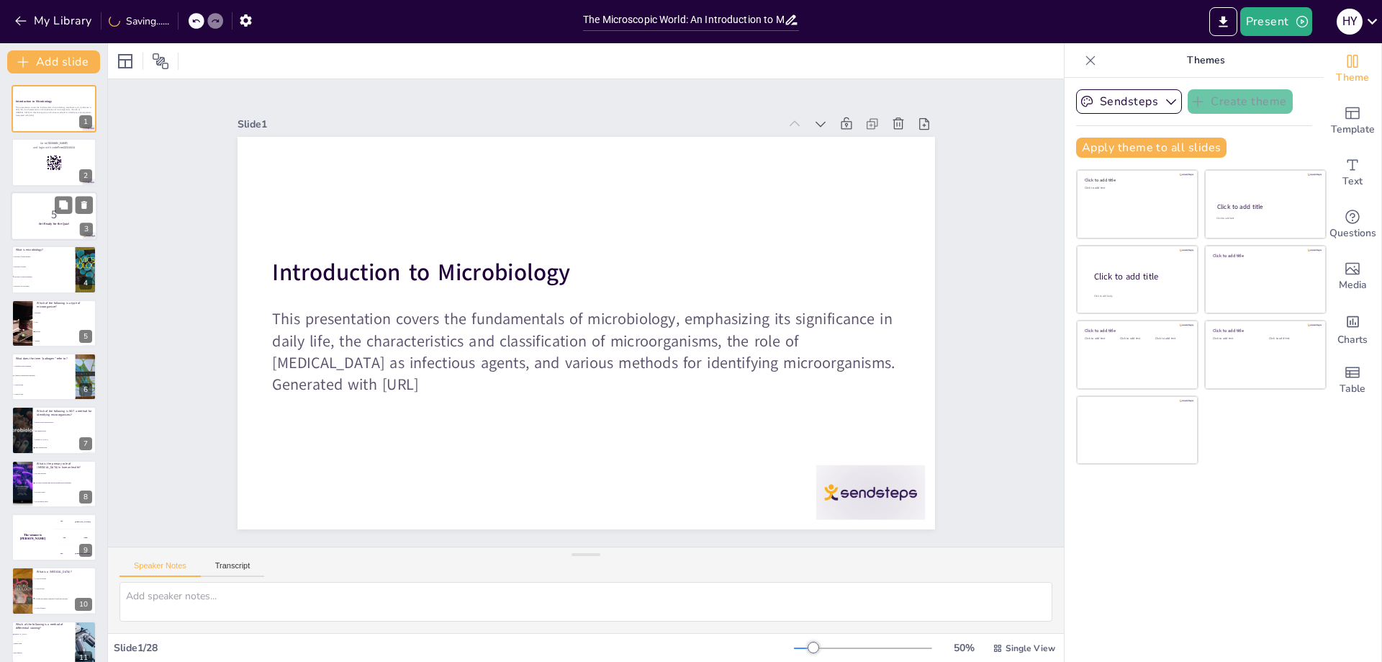
checkbox input "true"
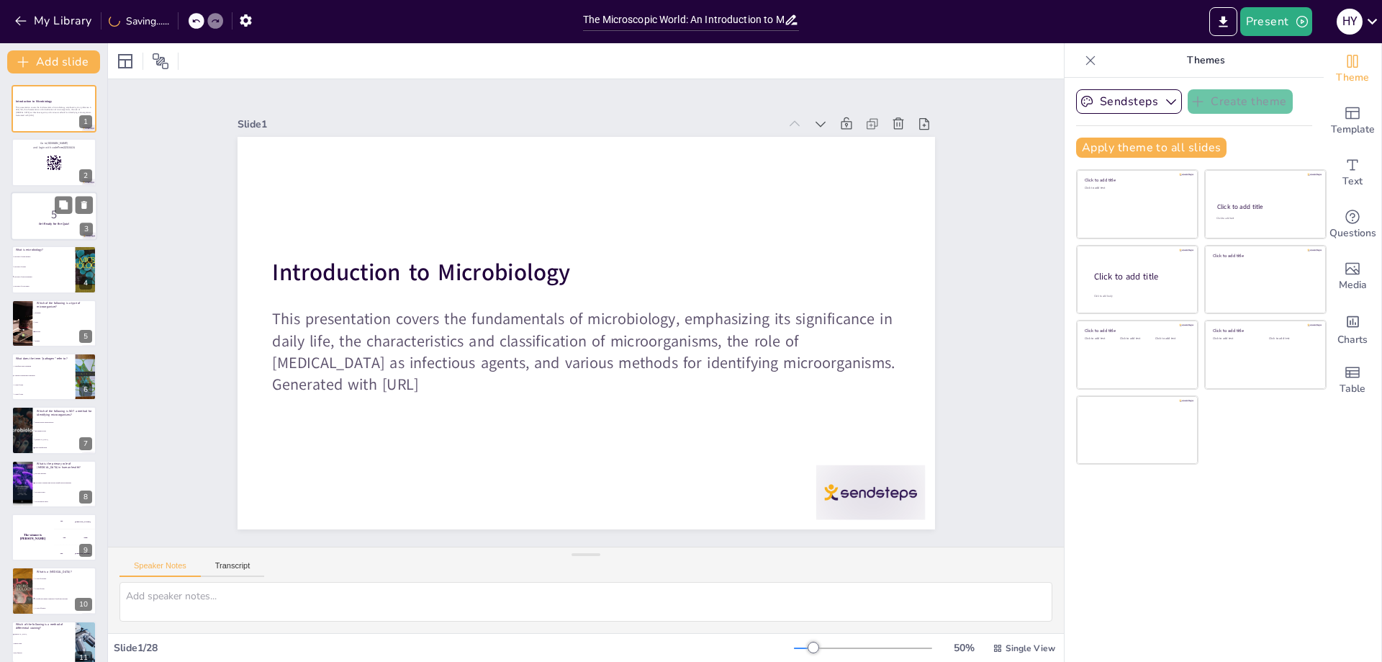
checkbox input "true"
click at [30, 173] on div at bounding box center [54, 162] width 86 height 49
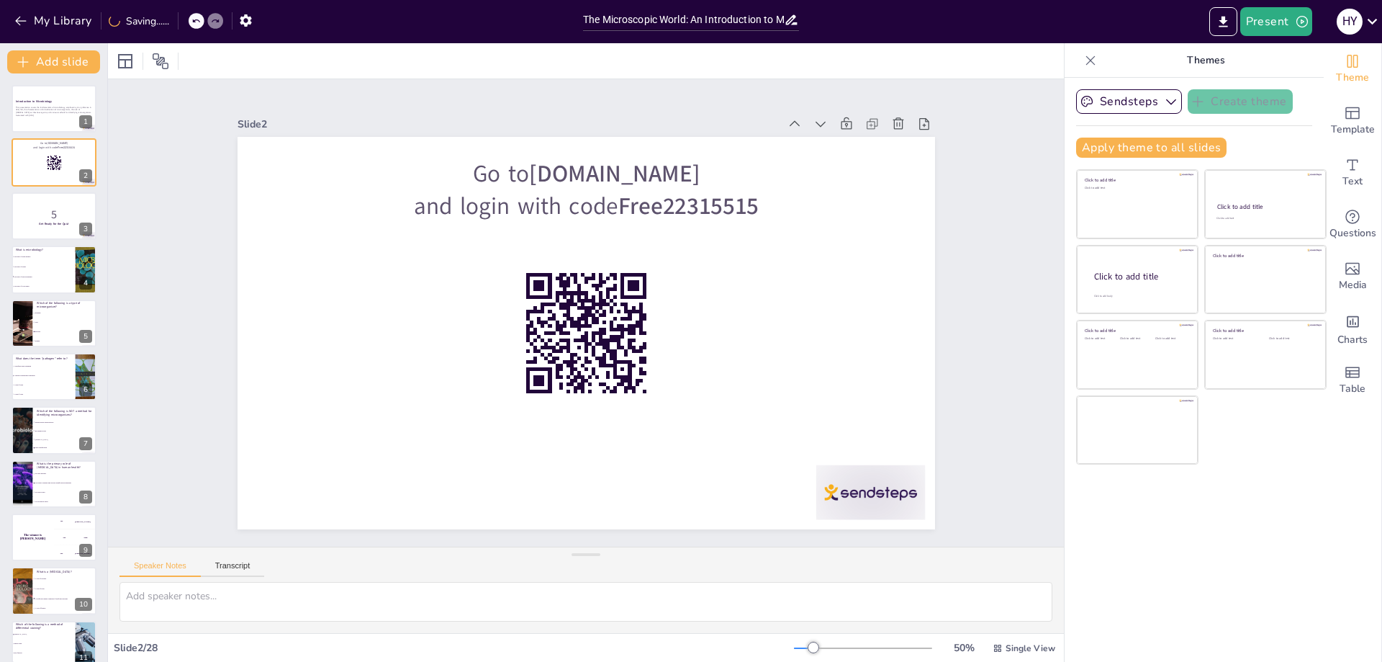
click at [41, 260] on li "The study of large animals" at bounding box center [43, 256] width 65 height 10
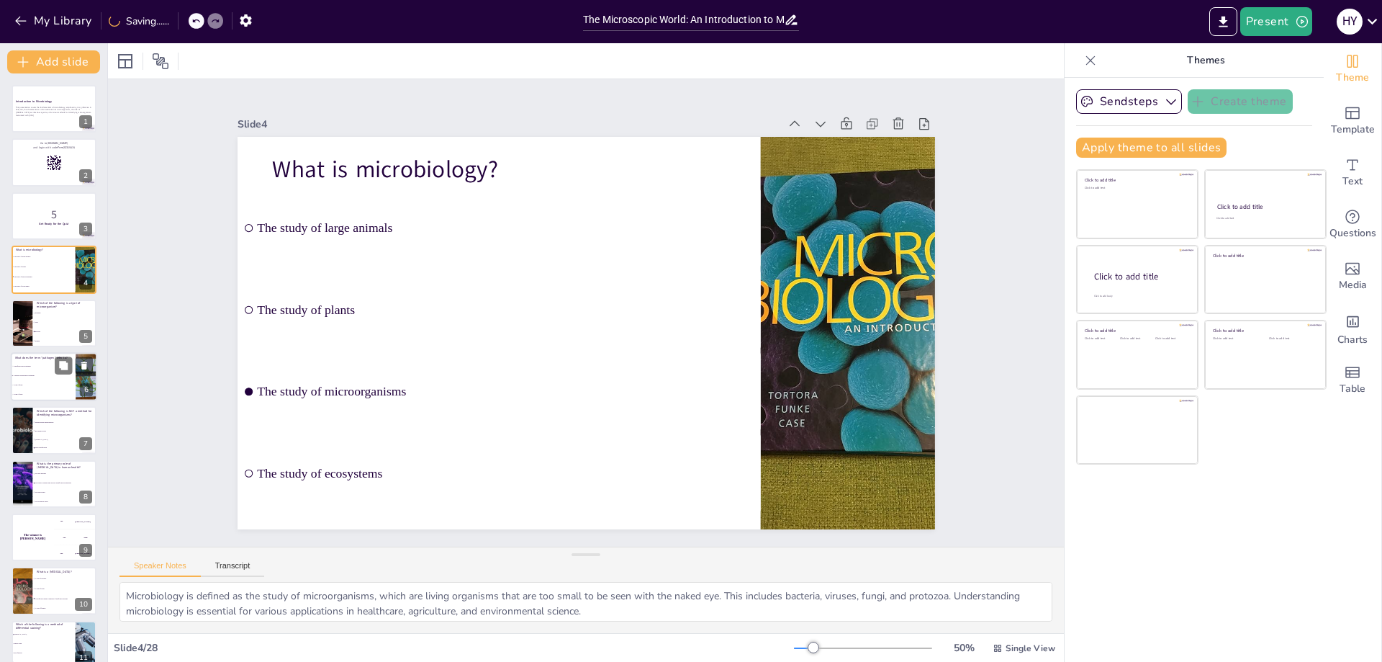
click at [46, 394] on span "A type of virus" at bounding box center [44, 394] width 62 height 2
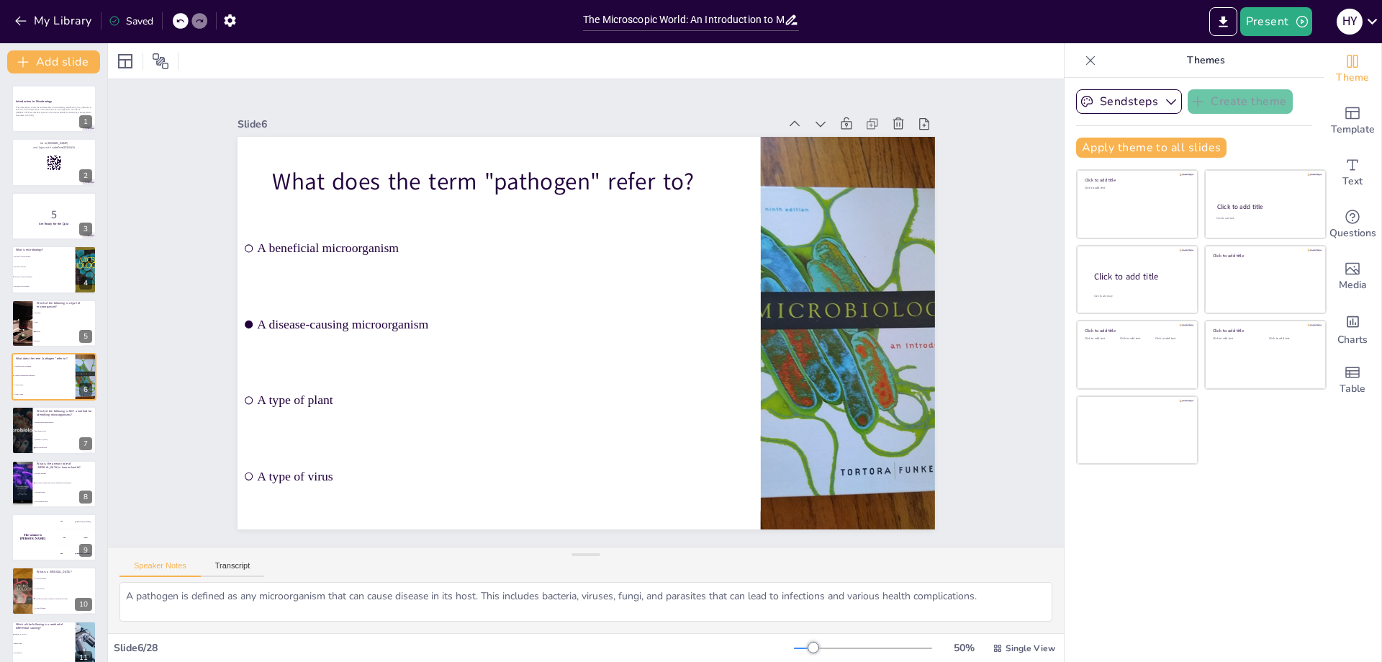
scroll to position [9, 0]
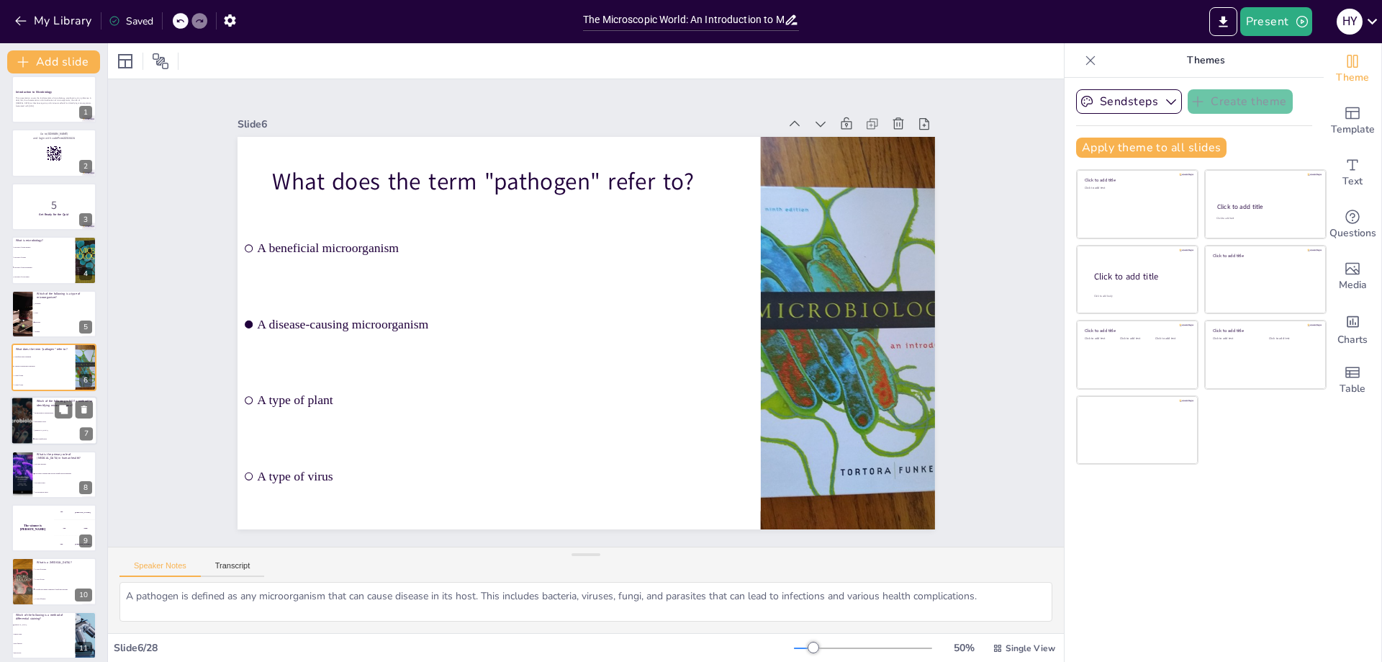
click at [34, 398] on div at bounding box center [54, 421] width 86 height 49
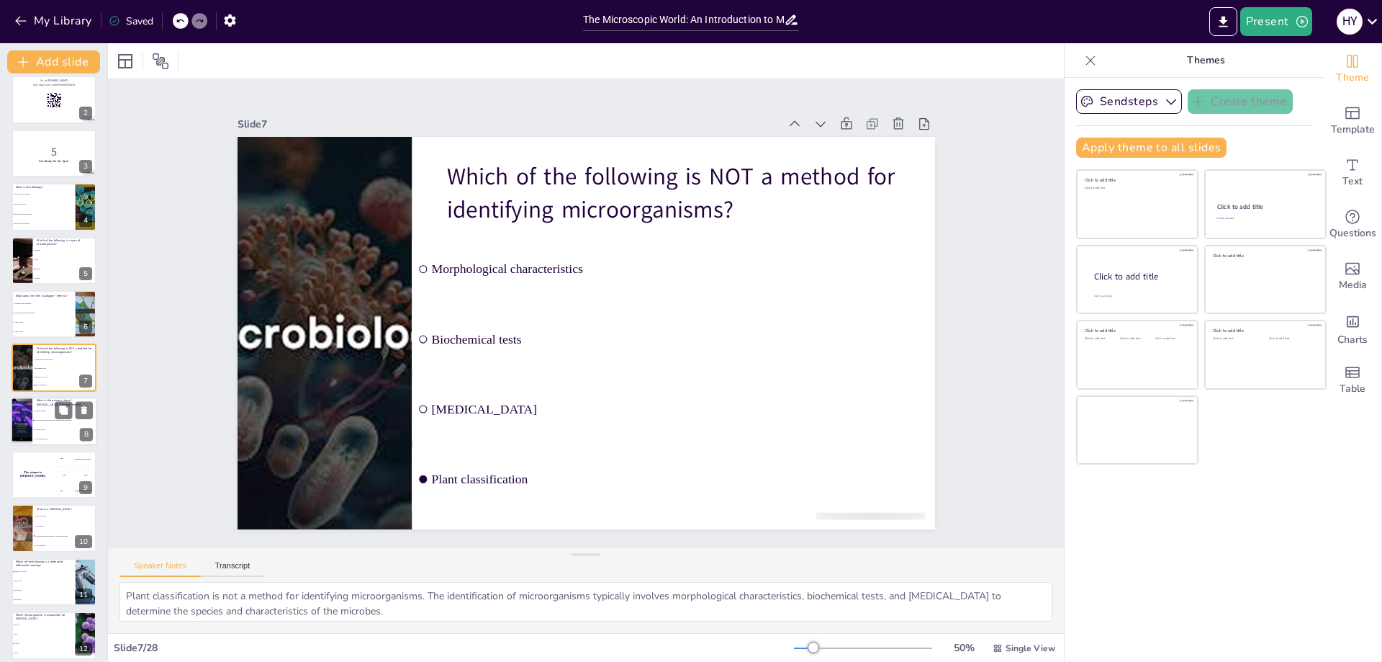
click at [51, 426] on li "To create toxins" at bounding box center [64, 429] width 65 height 9
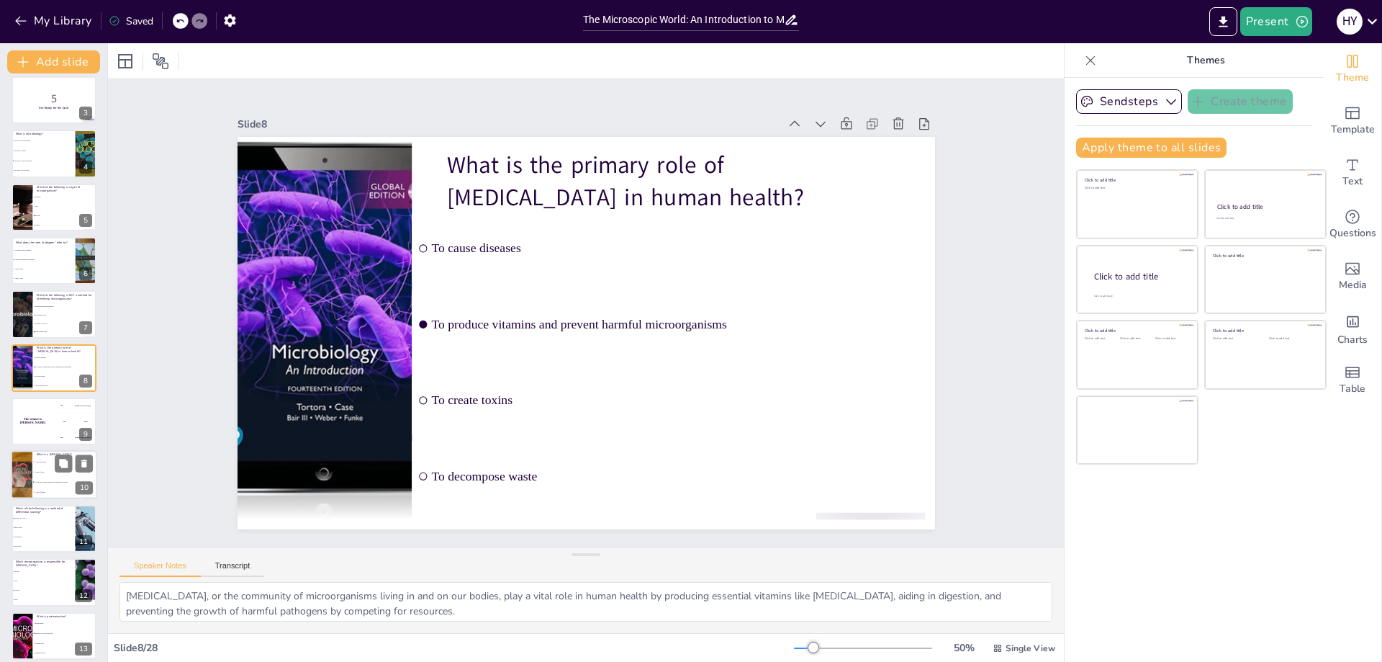
click at [45, 472] on span "A type of virus" at bounding box center [66, 472] width 62 height 2
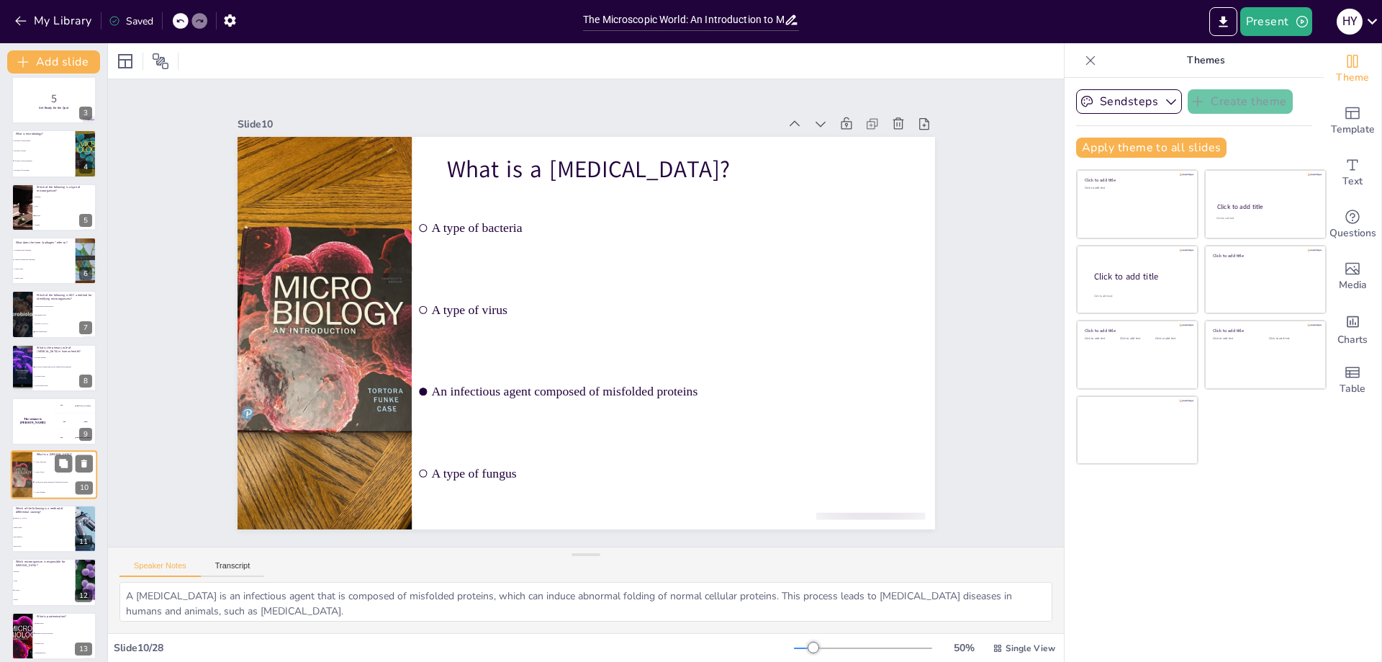
scroll to position [223, 0]
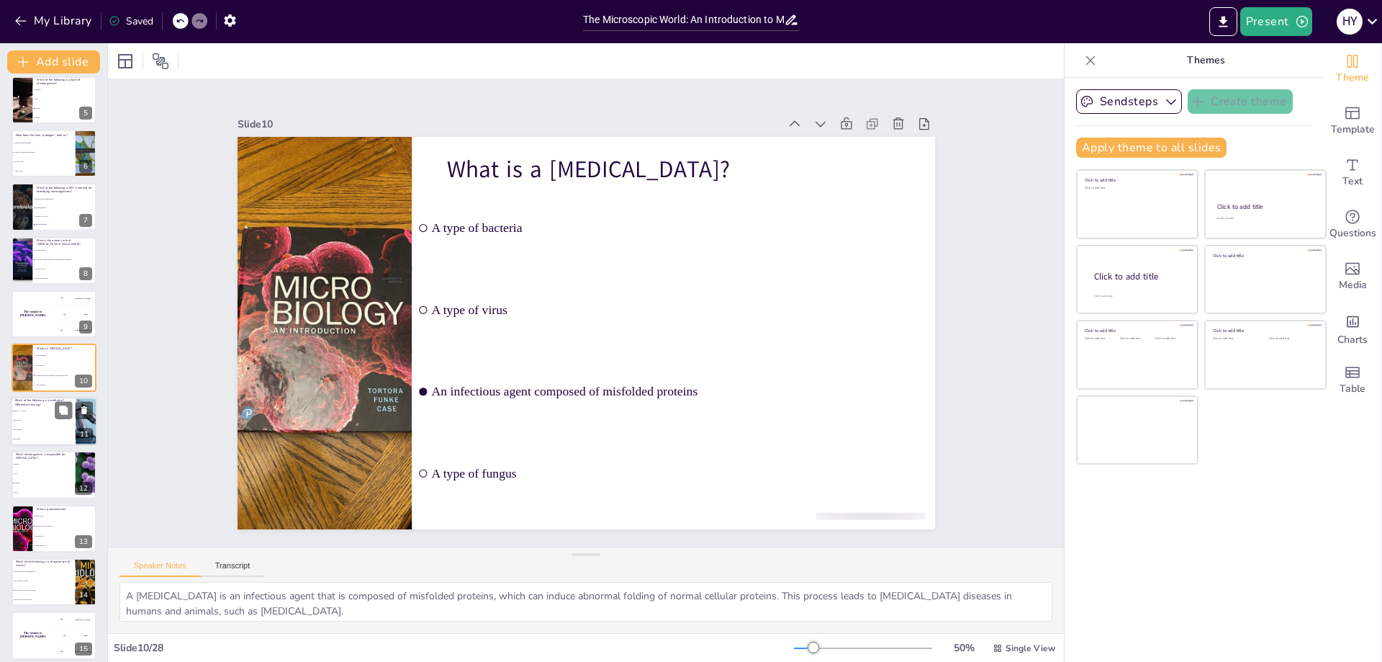
click at [29, 419] on span "Simple stain" at bounding box center [44, 420] width 62 height 2
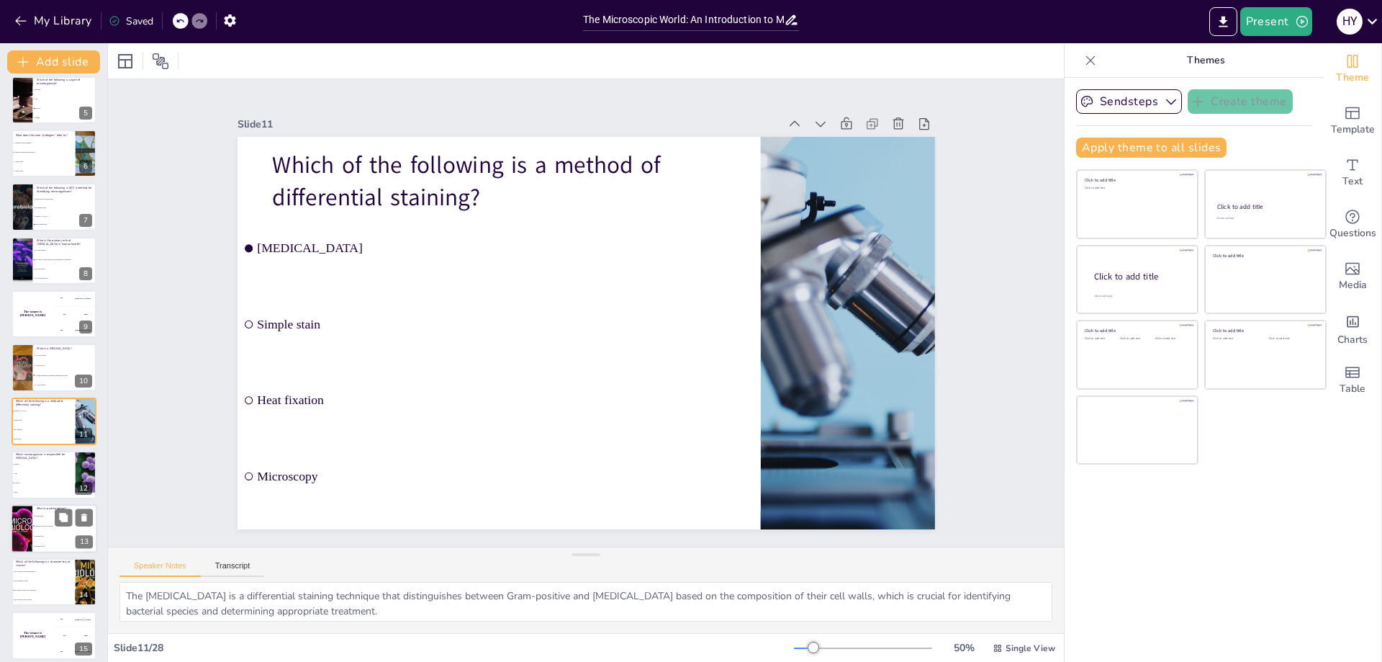
scroll to position [276, 0]
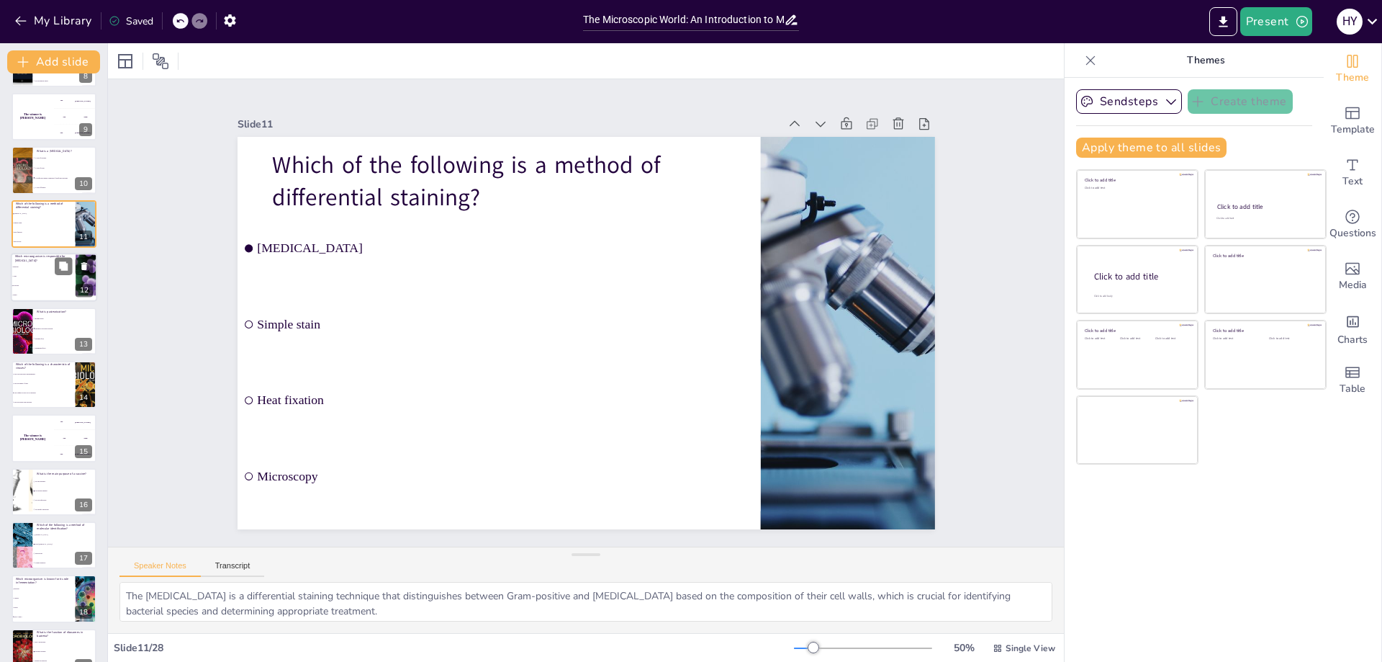
click at [29, 255] on p "Which microorganism is responsible for [MEDICAL_DATA]?" at bounding box center [43, 259] width 56 height 8
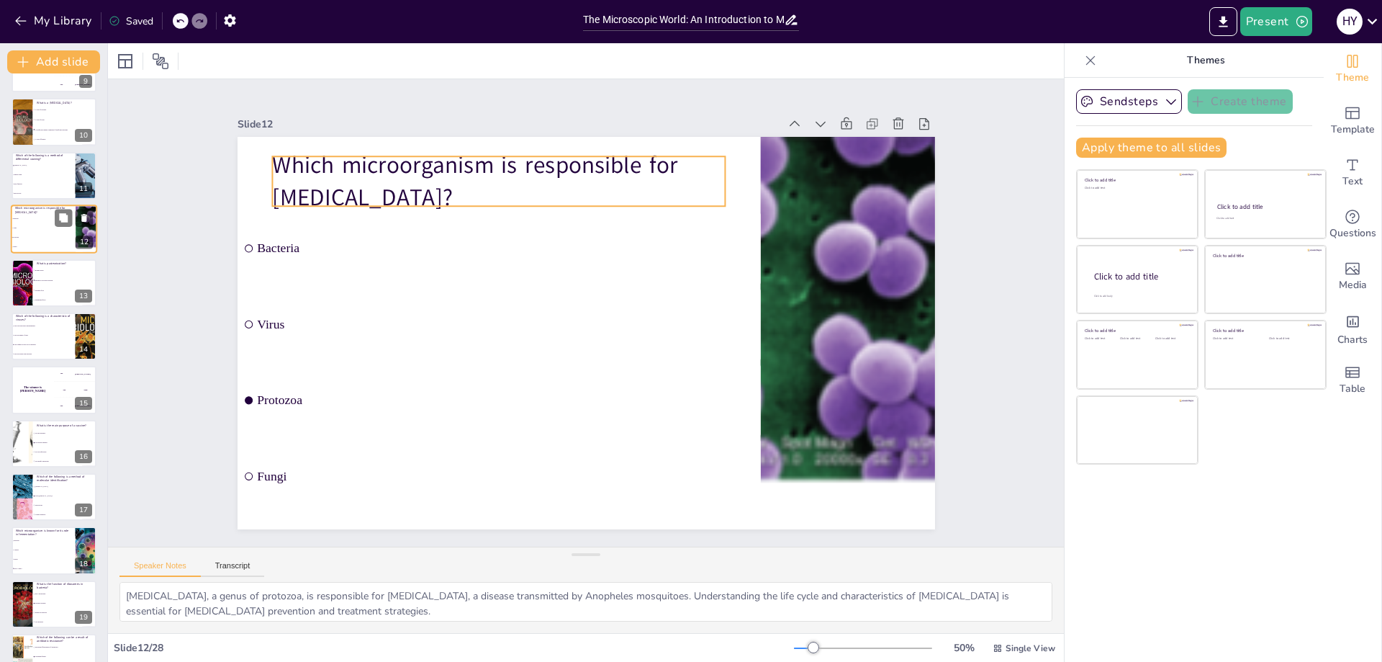
scroll to position [474, 0]
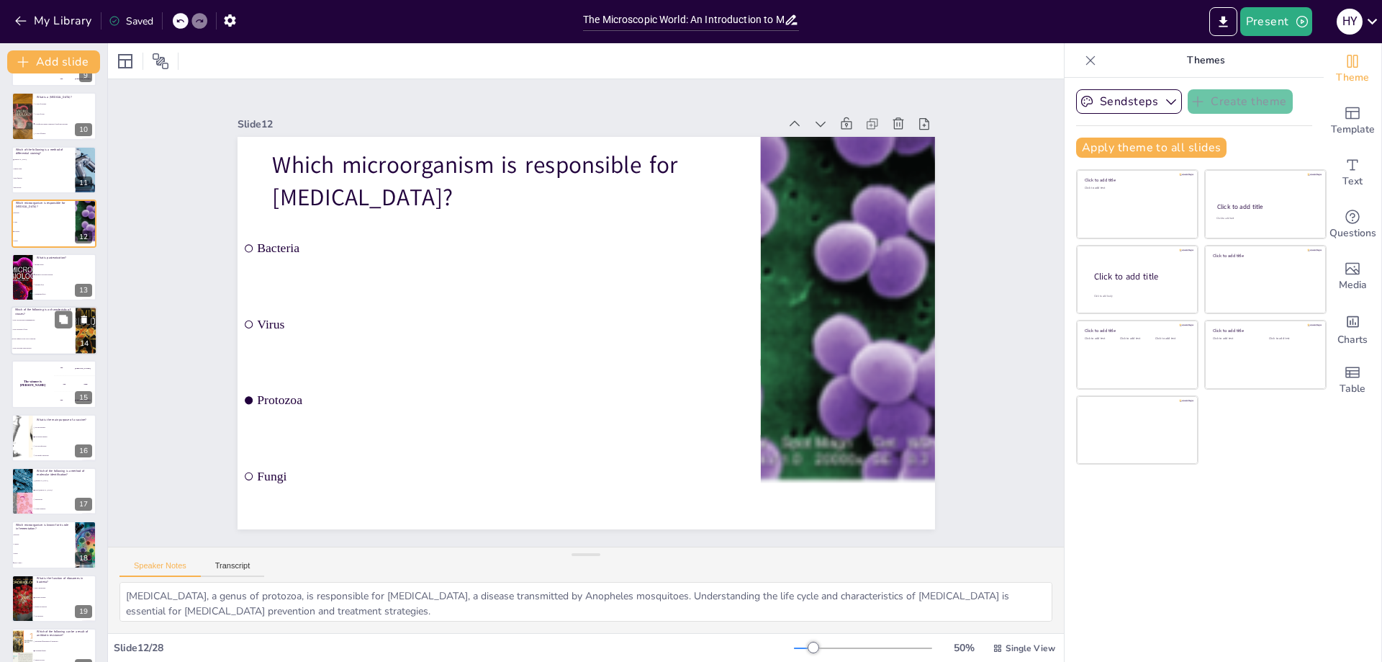
click at [25, 323] on li "They can reproduce independently" at bounding box center [43, 319] width 65 height 9
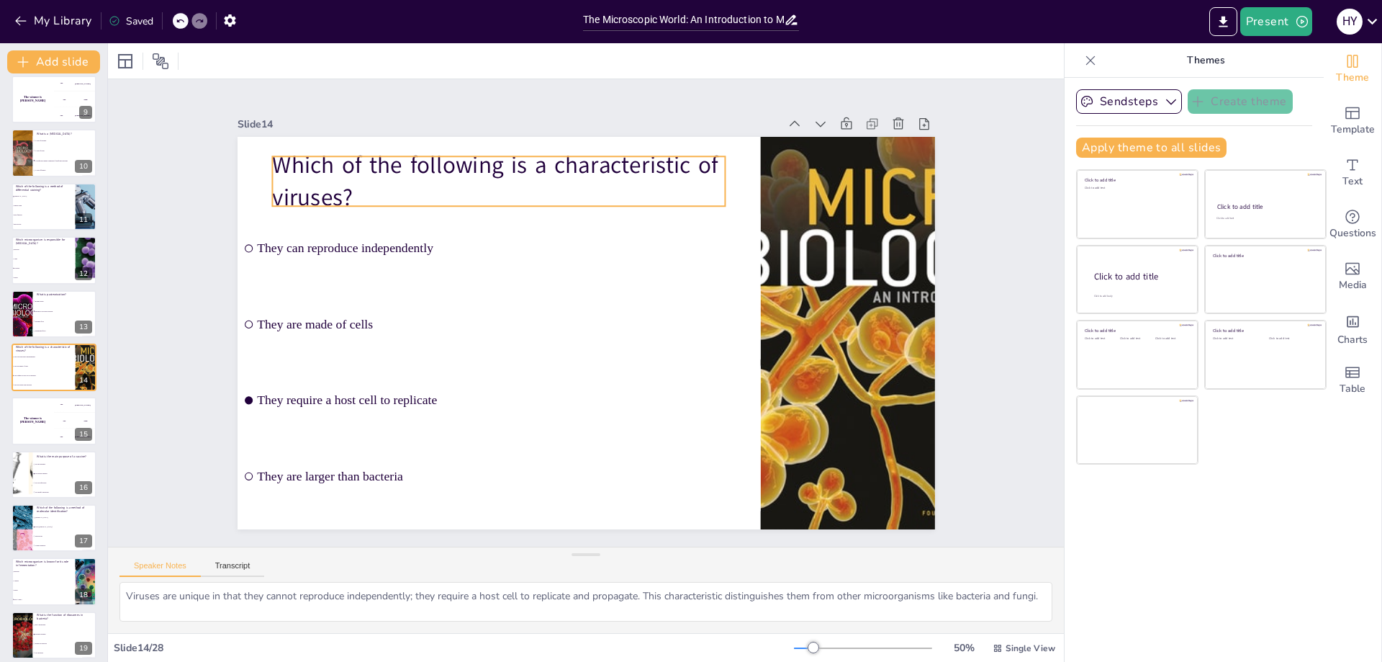
click at [348, 188] on p "Which of the following is a characteristic of viruses?" at bounding box center [499, 181] width 454 height 65
click at [330, 191] on p "Which of the following is a characteristic of viruses?" at bounding box center [513, 173] width 458 height 112
click at [330, 191] on p "Which of the following is a characteristic of viruses?" at bounding box center [499, 181] width 454 height 65
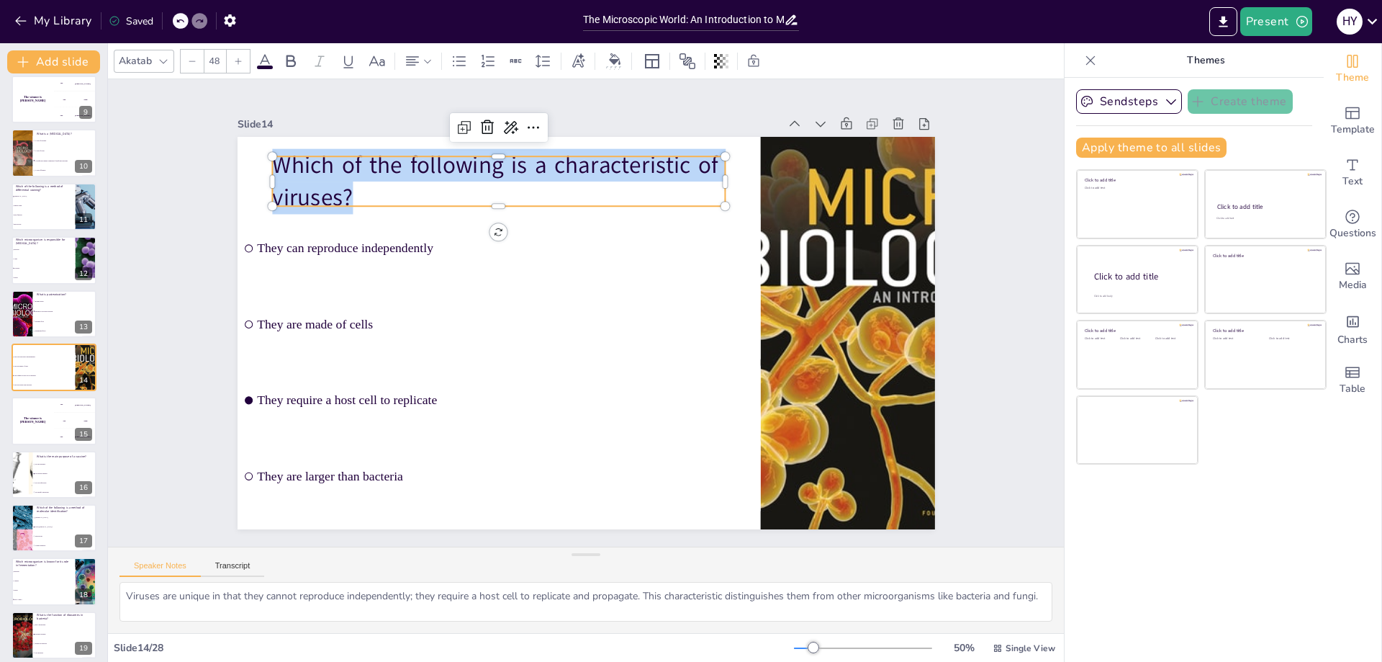
drag, startPoint x: 345, startPoint y: 181, endPoint x: 258, endPoint y: 145, distance: 94.0
click at [258, 145] on div "They can reproduce independently They are made of cells They require a host cel…" at bounding box center [584, 333] width 734 height 463
copy p "Which of the following is a characteristic of viruses?"
